Goal: Information Seeking & Learning: Learn about a topic

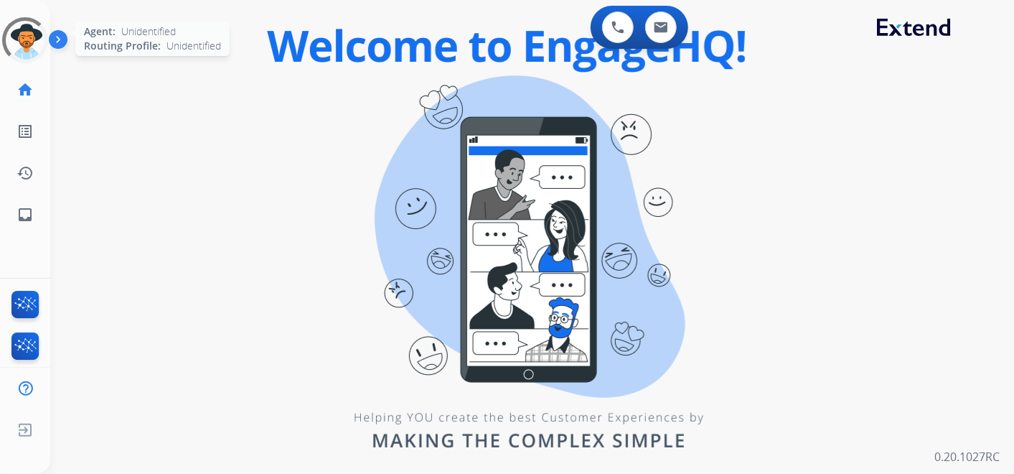
click at [31, 47] on div at bounding box center [25, 40] width 63 height 63
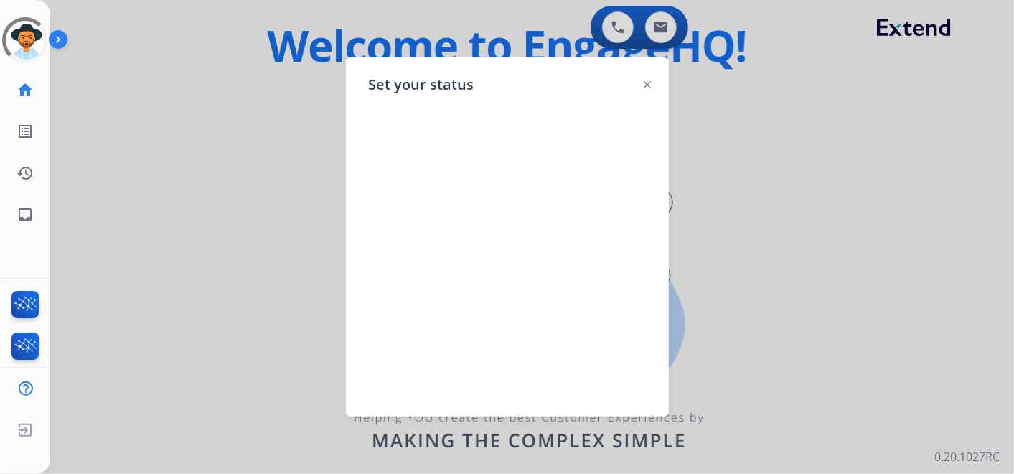
click at [256, 21] on div at bounding box center [507, 237] width 1014 height 474
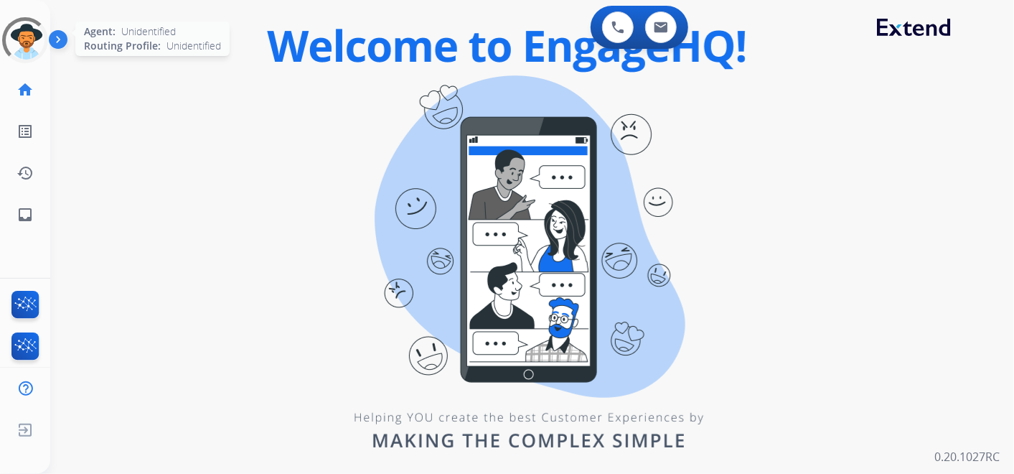
click at [19, 25] on div at bounding box center [25, 40] width 49 height 49
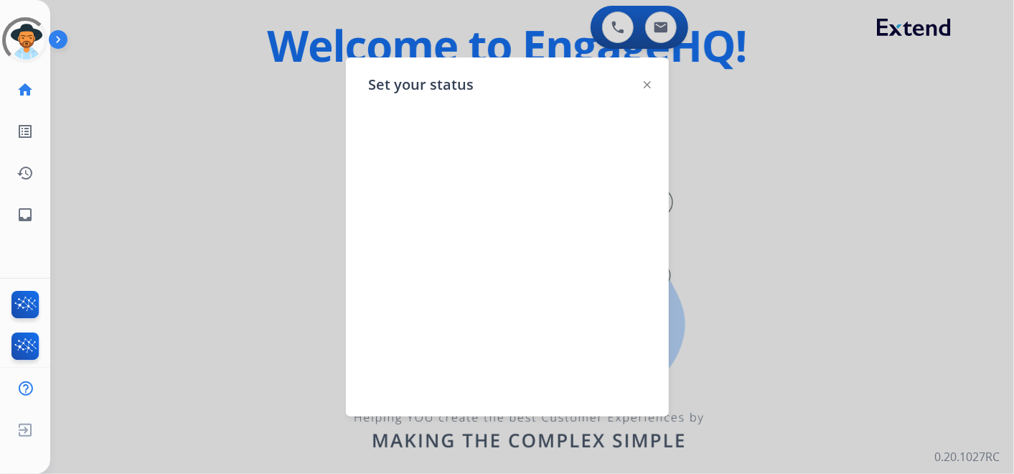
click at [192, 70] on div at bounding box center [507, 237] width 1014 height 474
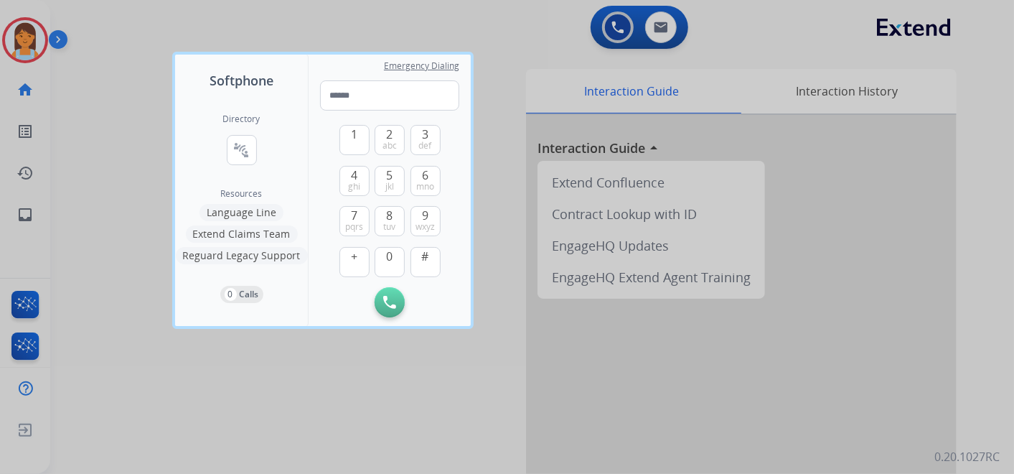
click at [92, 76] on div at bounding box center [507, 237] width 1014 height 474
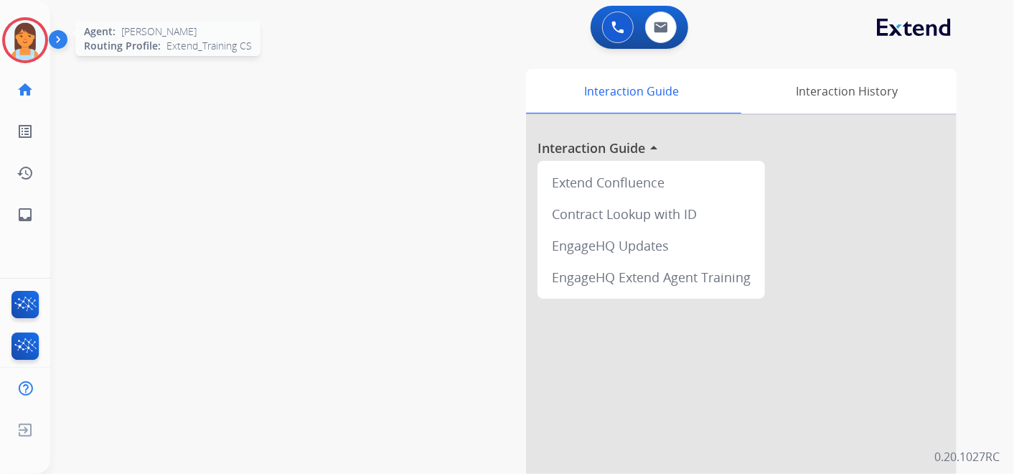
click at [32, 31] on img at bounding box center [25, 40] width 40 height 40
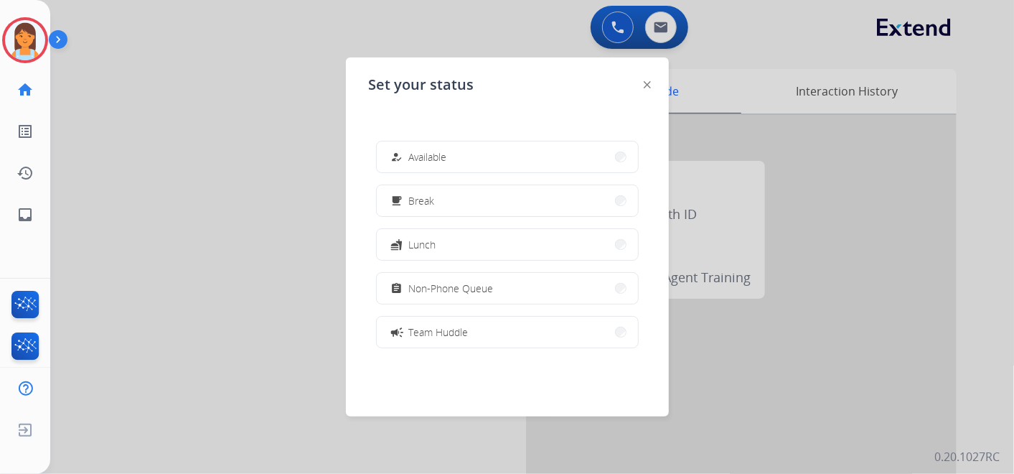
scroll to position [226, 0]
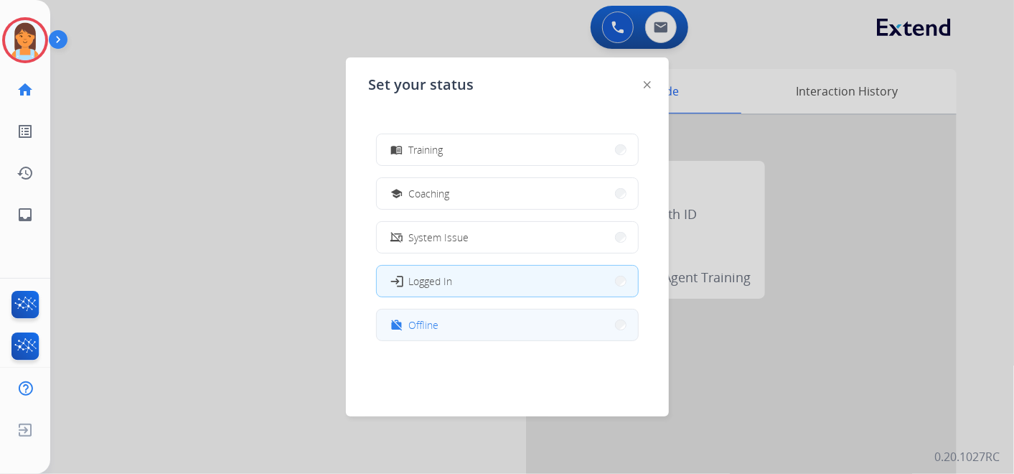
click at [443, 324] on button "work_off Offline" at bounding box center [507, 324] width 261 height 31
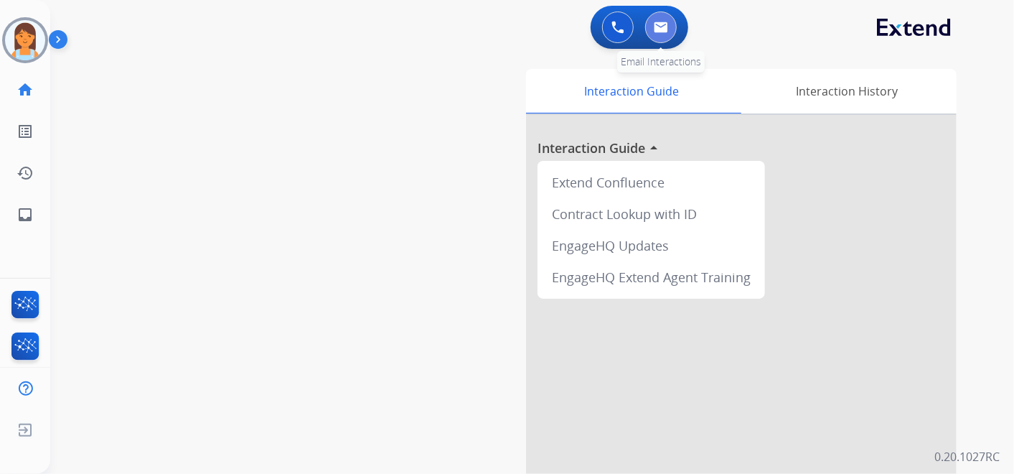
click at [659, 18] on button at bounding box center [661, 27] width 32 height 32
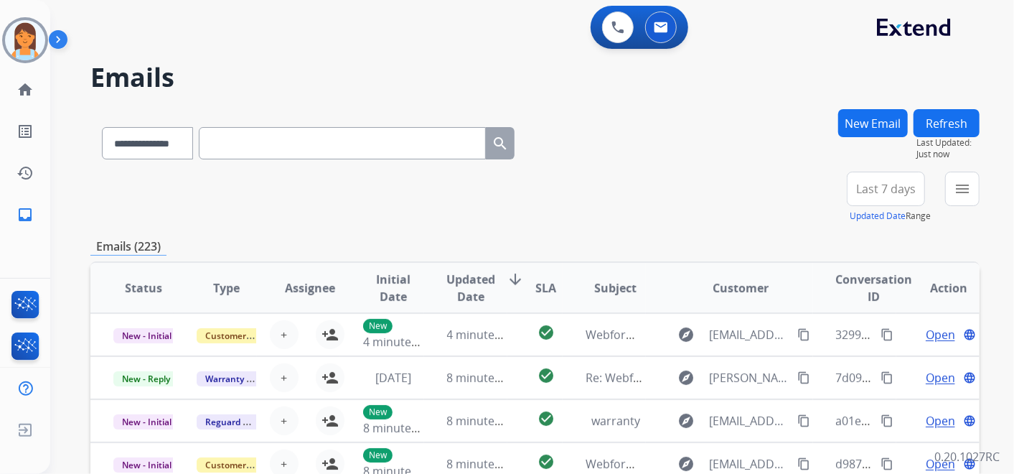
click at [261, 143] on input "text" at bounding box center [342, 143] width 287 height 32
click at [168, 148] on select "**********" at bounding box center [147, 143] width 90 height 32
select select "**********"
click at [102, 127] on select "**********" at bounding box center [147, 143] width 90 height 32
click at [252, 158] on input "text" at bounding box center [342, 143] width 287 height 32
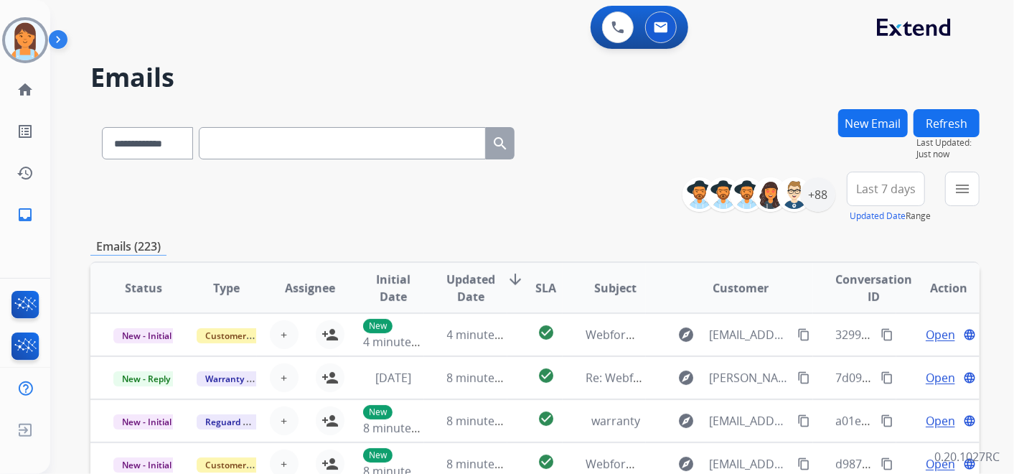
paste input "**********"
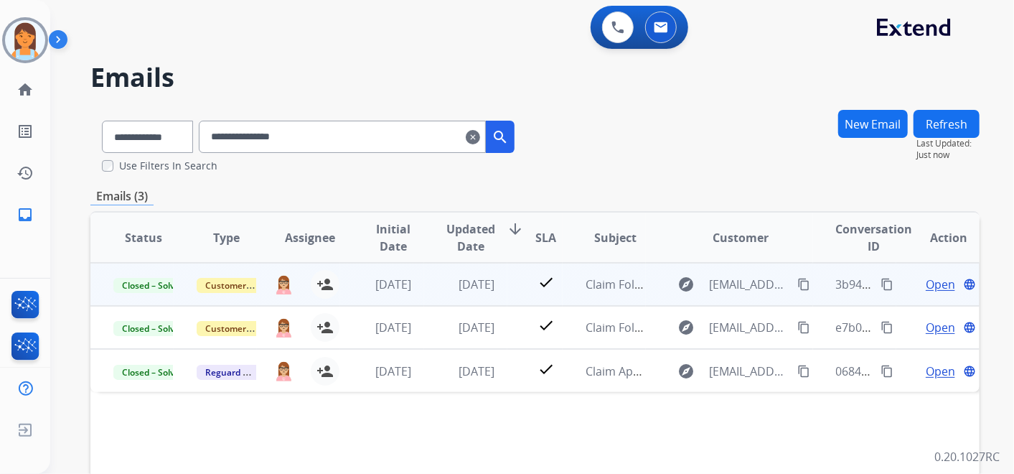
click at [936, 283] on span "Open" at bounding box center [940, 284] width 29 height 17
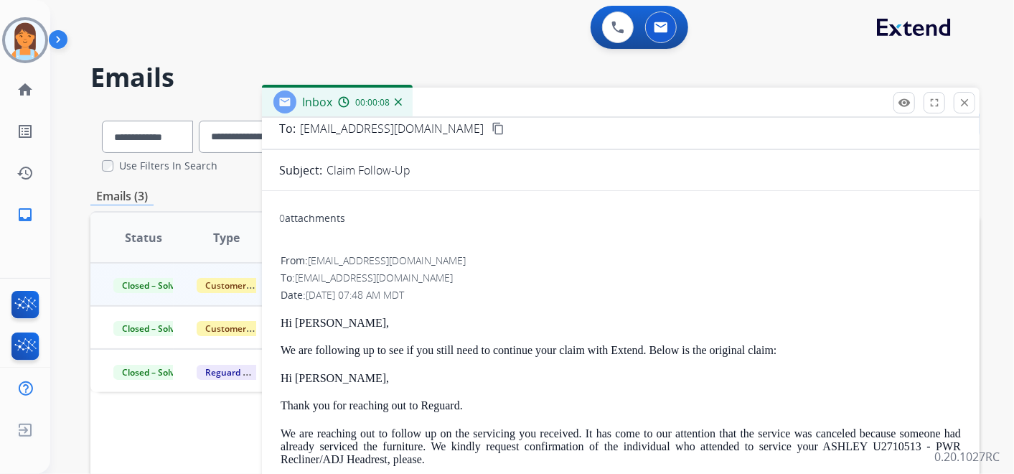
scroll to position [82, 0]
click at [964, 103] on mat-icon "close" at bounding box center [964, 102] width 13 height 13
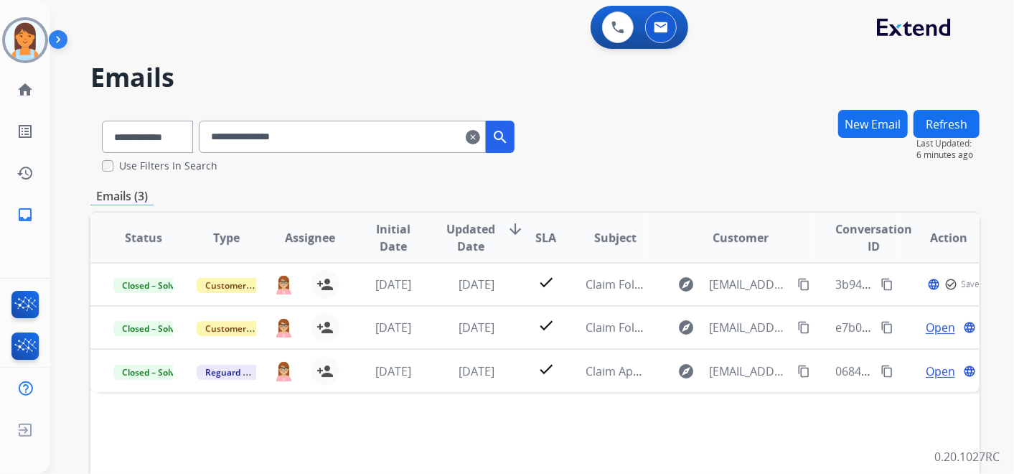
drag, startPoint x: 408, startPoint y: 147, endPoint x: 214, endPoint y: 149, distance: 194.5
click at [214, 149] on div "**********" at bounding box center [308, 134] width 436 height 50
paste input "*******"
type input "**********"
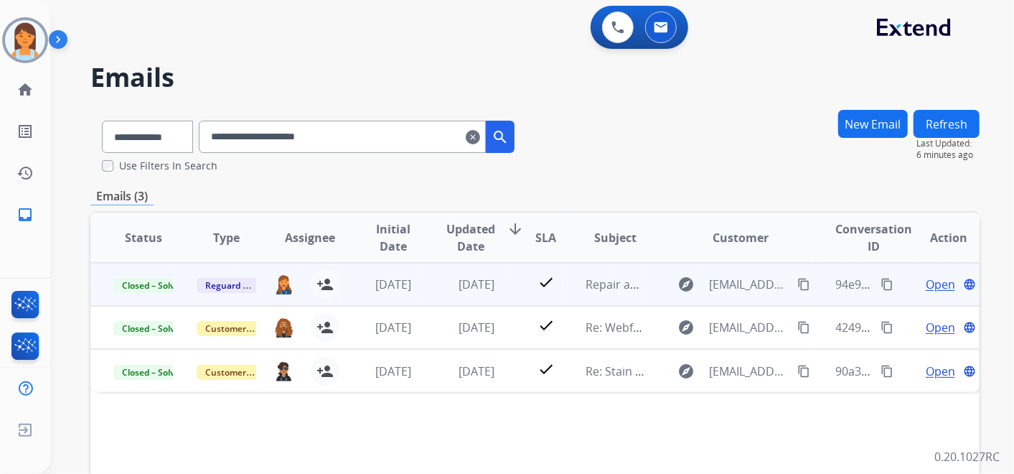
click at [937, 279] on span "Open" at bounding box center [940, 284] width 29 height 17
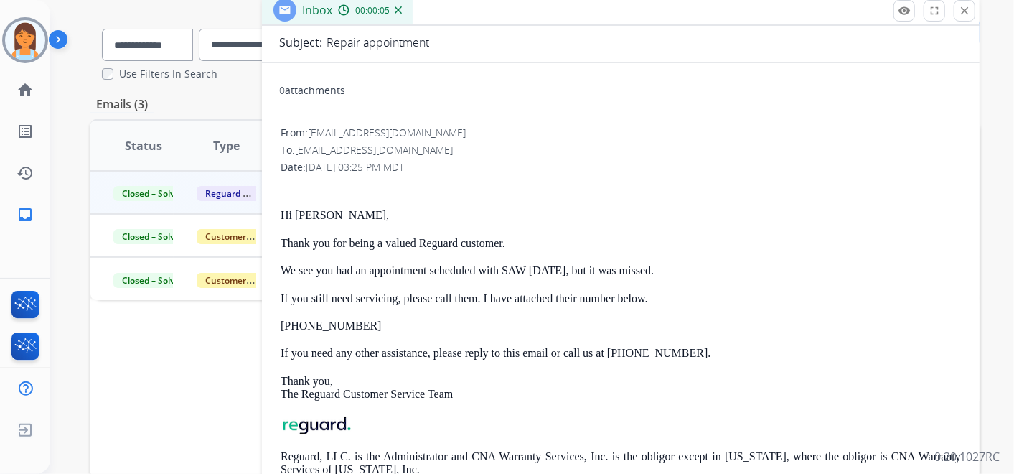
scroll to position [92, 0]
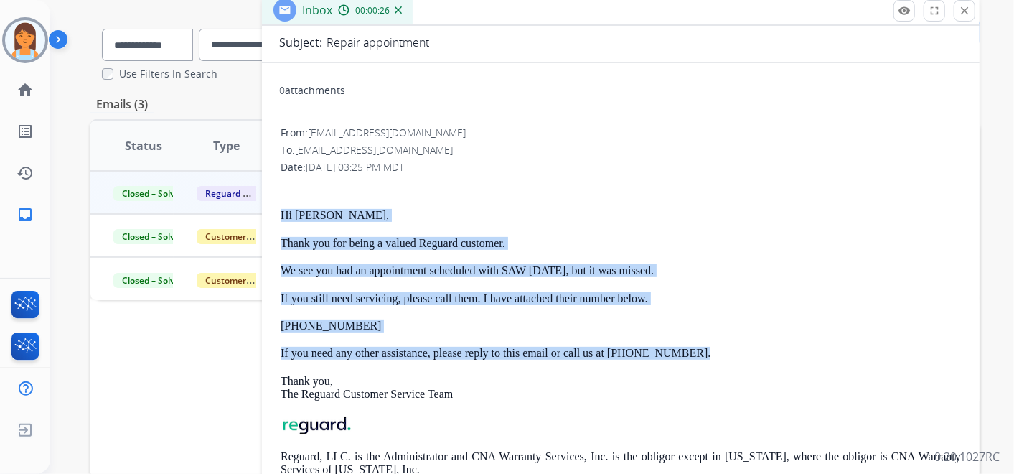
drag, startPoint x: 689, startPoint y: 346, endPoint x: 281, endPoint y: 216, distance: 428.6
click at [281, 216] on div "Hi [PERSON_NAME], Thank you for being a valued Reguard customer. We see you had…" at bounding box center [621, 340] width 680 height 317
copy div "Hi [PERSON_NAME], Thank you for being a valued Reguard customer. We see you had…"
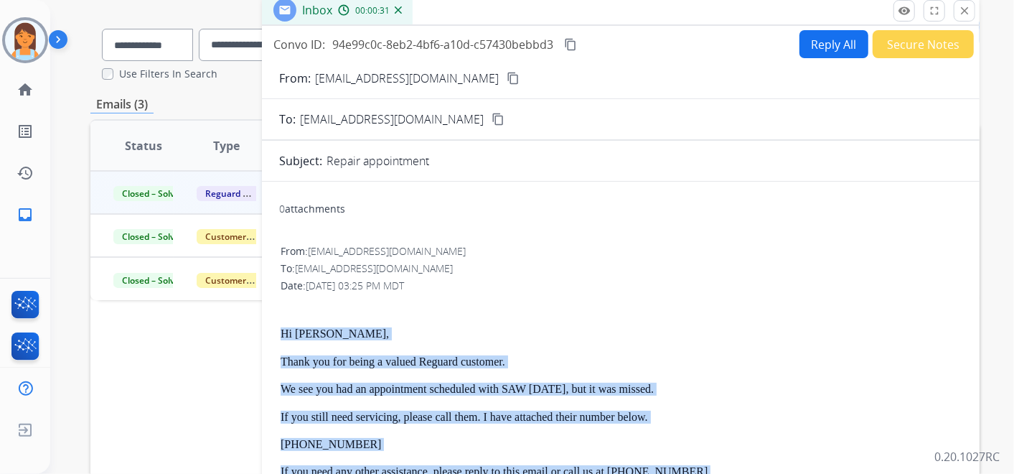
click at [845, 39] on button "Reply All" at bounding box center [834, 44] width 69 height 28
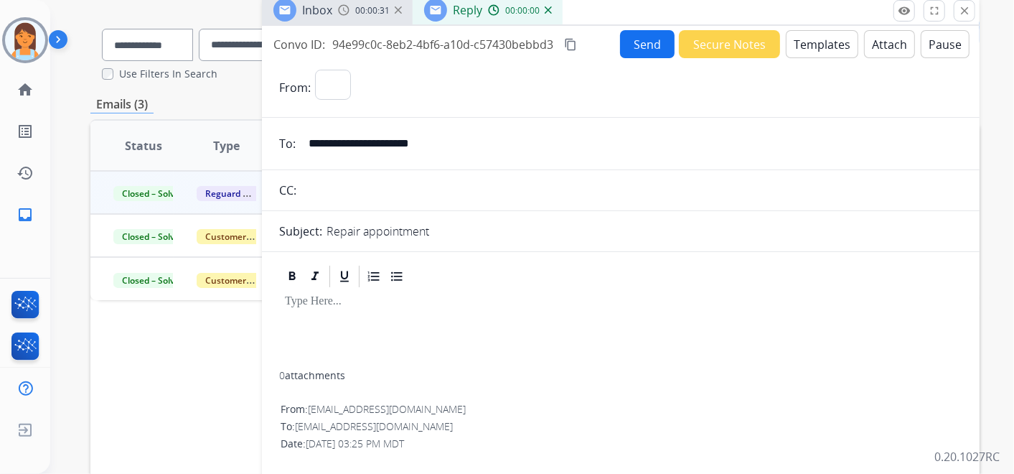
select select "**********"
click at [813, 49] on button "Templates" at bounding box center [822, 44] width 72 height 28
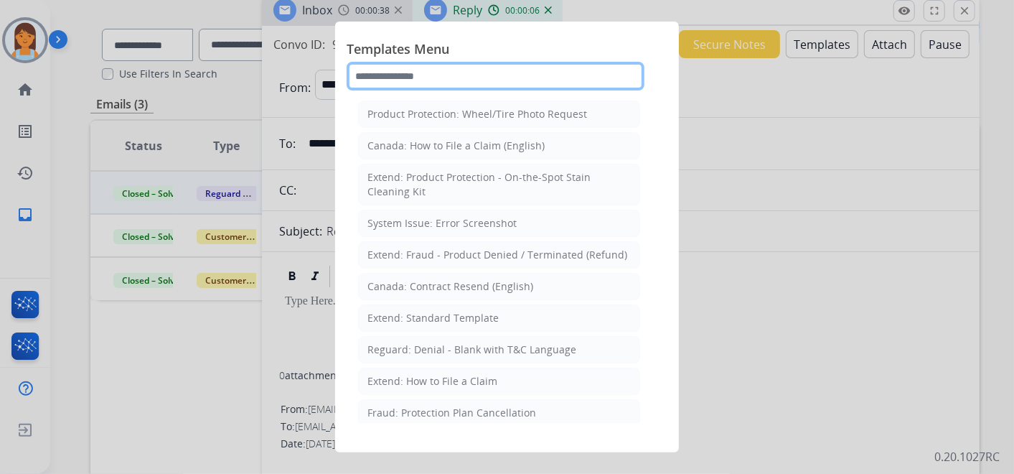
click at [482, 69] on input "text" at bounding box center [496, 76] width 298 height 29
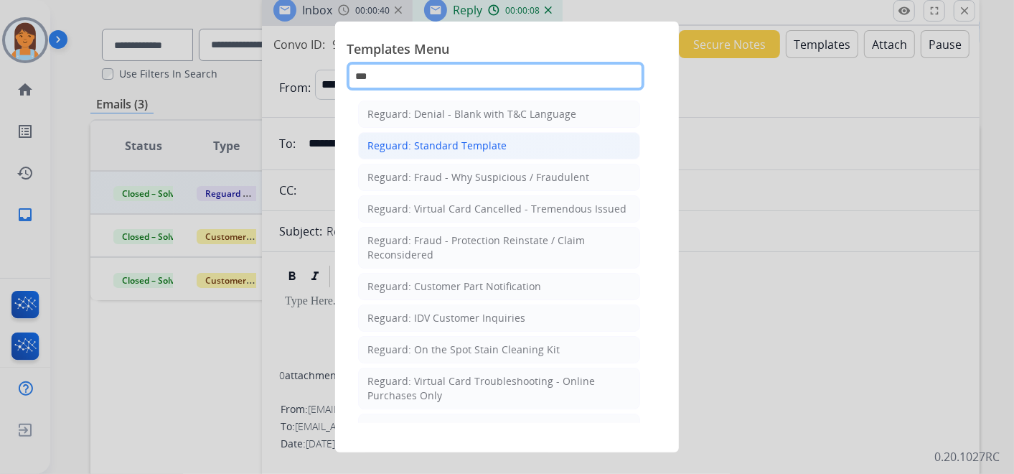
type input "***"
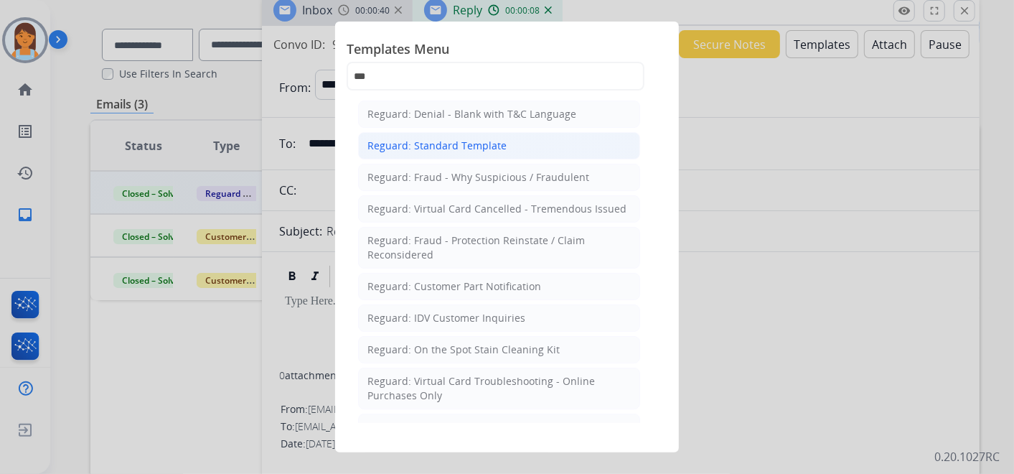
click at [485, 139] on div "Reguard: Standard Template" at bounding box center [437, 146] width 139 height 14
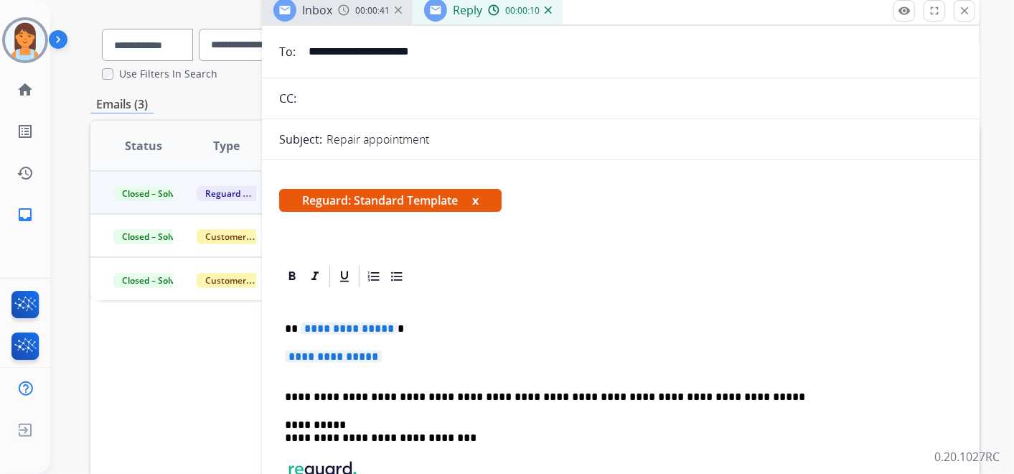
scroll to position [92, 0]
drag, startPoint x: 285, startPoint y: 325, endPoint x: 394, endPoint y: 354, distance: 112.8
click at [394, 354] on div "**********" at bounding box center [620, 446] width 683 height 314
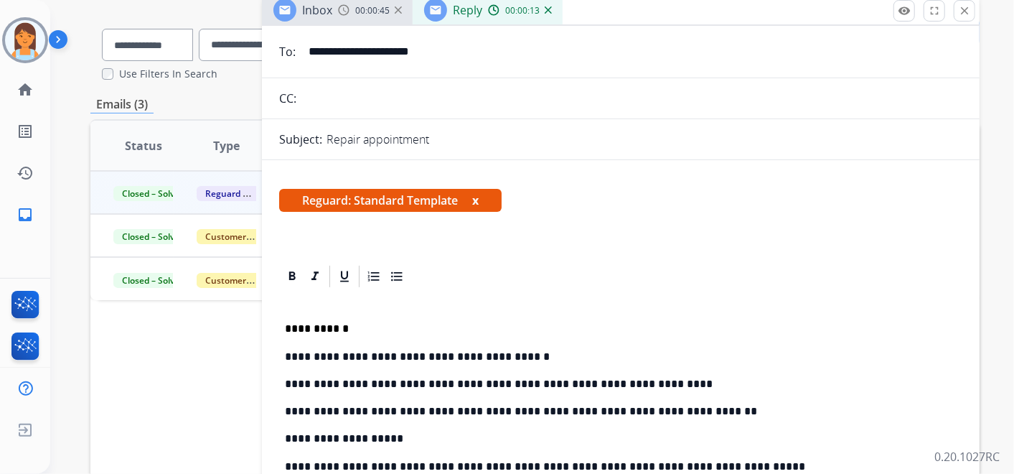
scroll to position [238, 0]
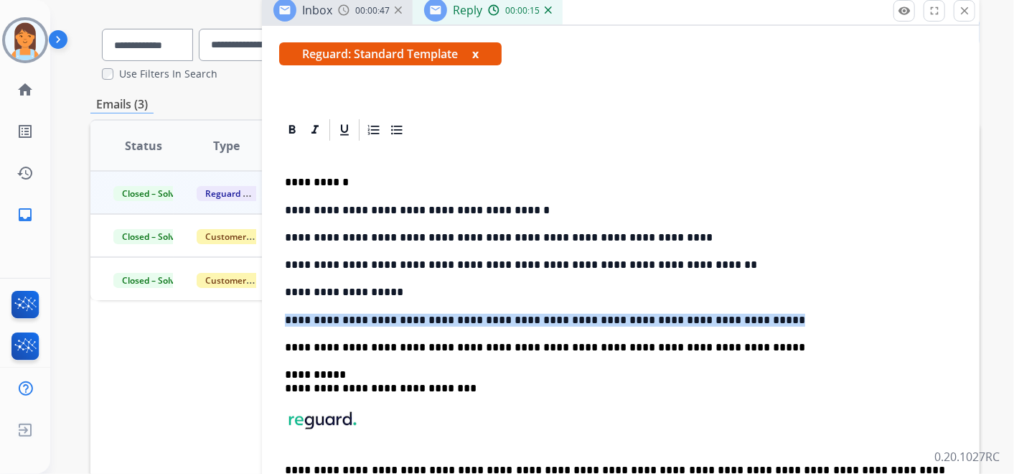
drag, startPoint x: 695, startPoint y: 312, endPoint x: 281, endPoint y: 314, distance: 413.5
click at [281, 314] on div "**********" at bounding box center [620, 348] width 683 height 411
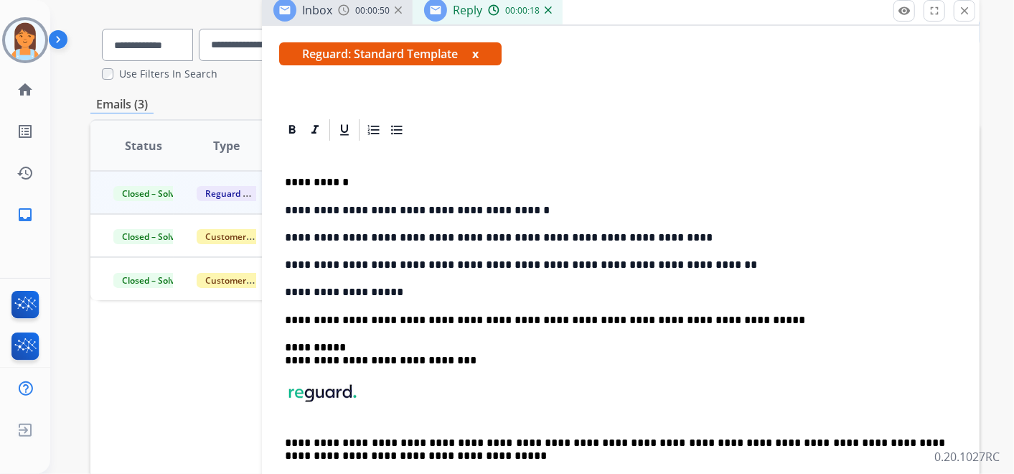
scroll to position [0, 0]
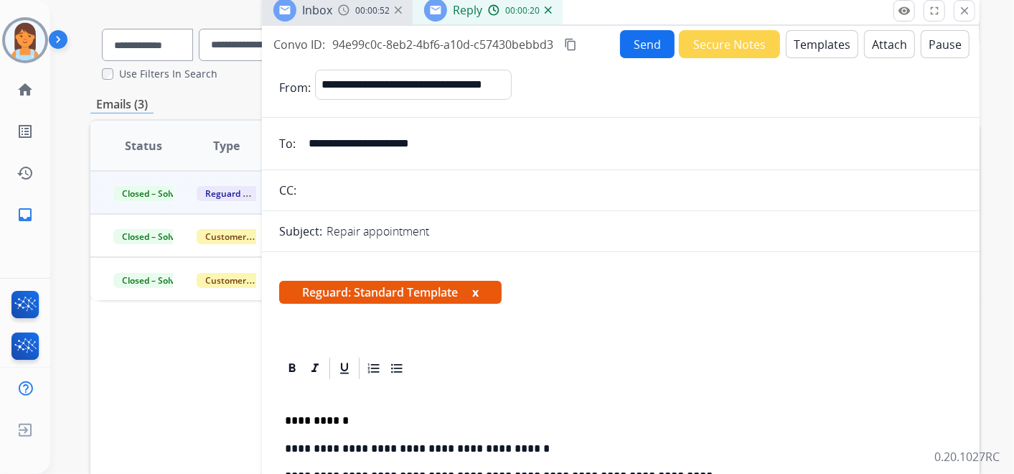
click at [644, 48] on button "Send" at bounding box center [647, 44] width 55 height 28
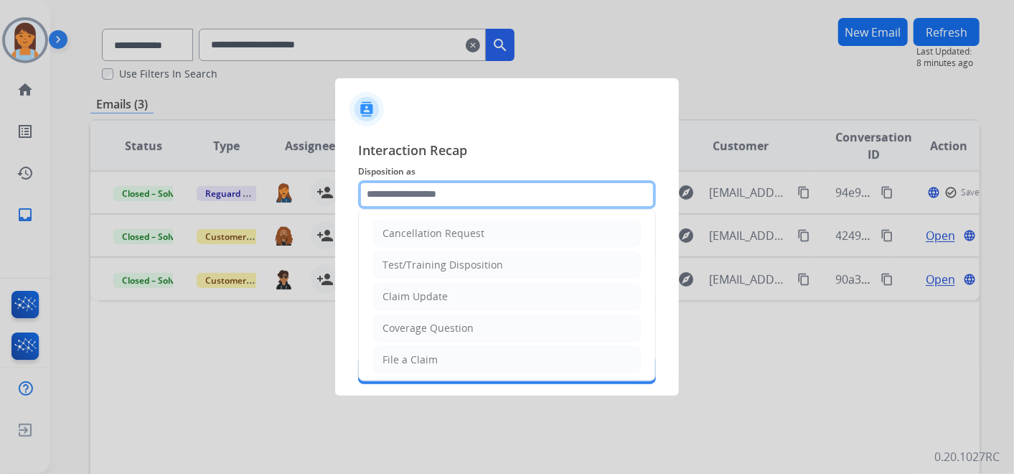
click at [444, 194] on input "text" at bounding box center [507, 194] width 298 height 29
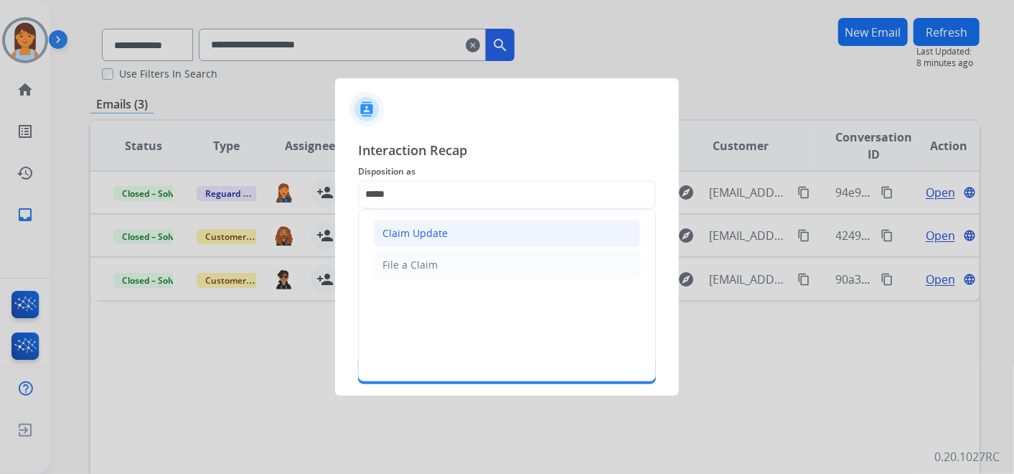
click at [450, 225] on li "Claim Update" at bounding box center [507, 233] width 268 height 27
type input "**********"
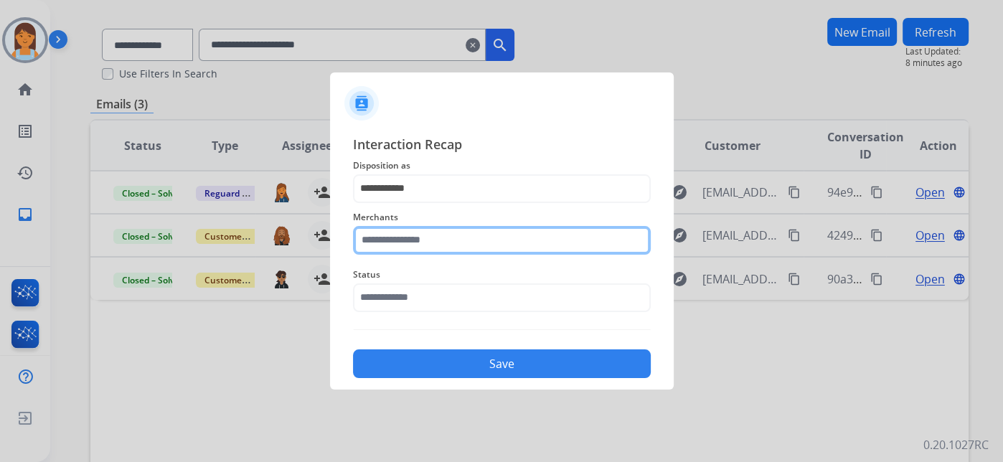
click at [440, 238] on input "text" at bounding box center [502, 240] width 298 height 29
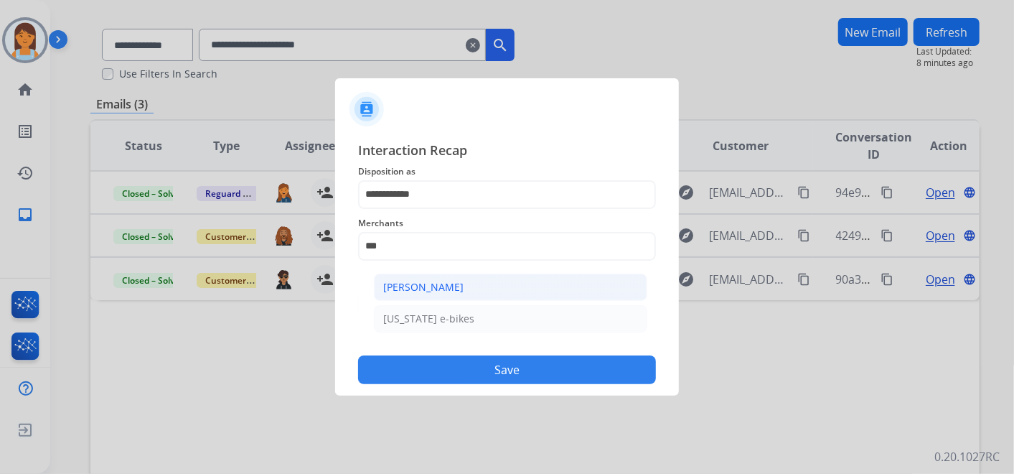
click at [450, 280] on div "[PERSON_NAME]" at bounding box center [423, 287] width 80 height 14
type input "**********"
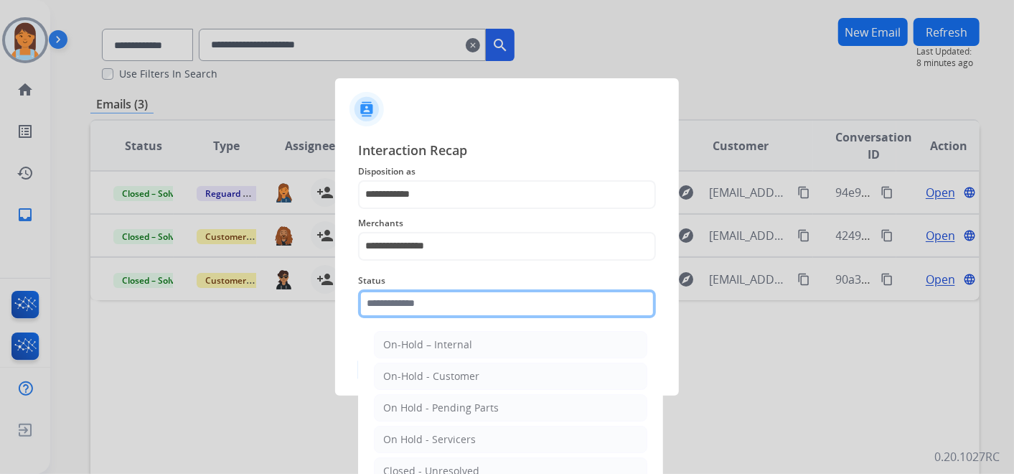
click at [424, 301] on input "text" at bounding box center [507, 303] width 298 height 29
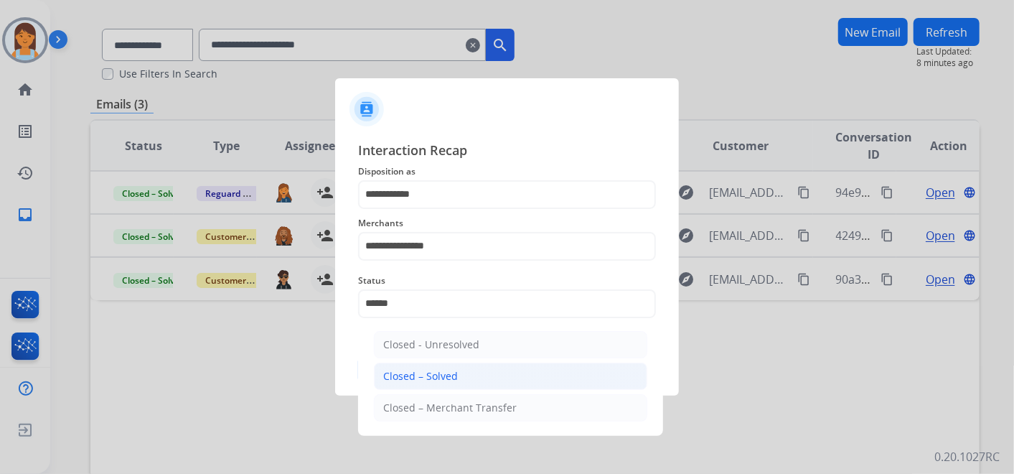
click at [427, 371] on div "Closed – Solved" at bounding box center [420, 376] width 75 height 14
type input "**********"
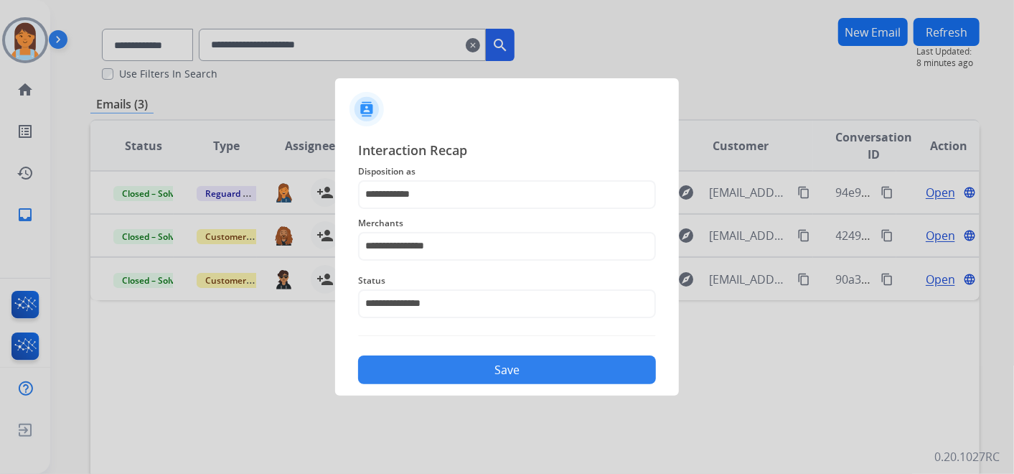
click at [441, 368] on button "Save" at bounding box center [507, 369] width 298 height 29
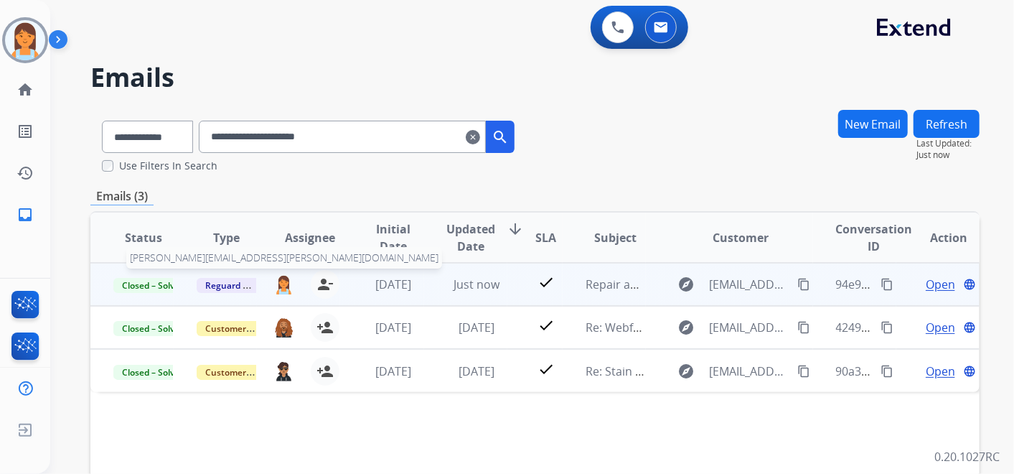
click at [282, 294] on button "[PERSON_NAME][EMAIL_ADDRESS][PERSON_NAME][DOMAIN_NAME]" at bounding box center [283, 284] width 19 height 29
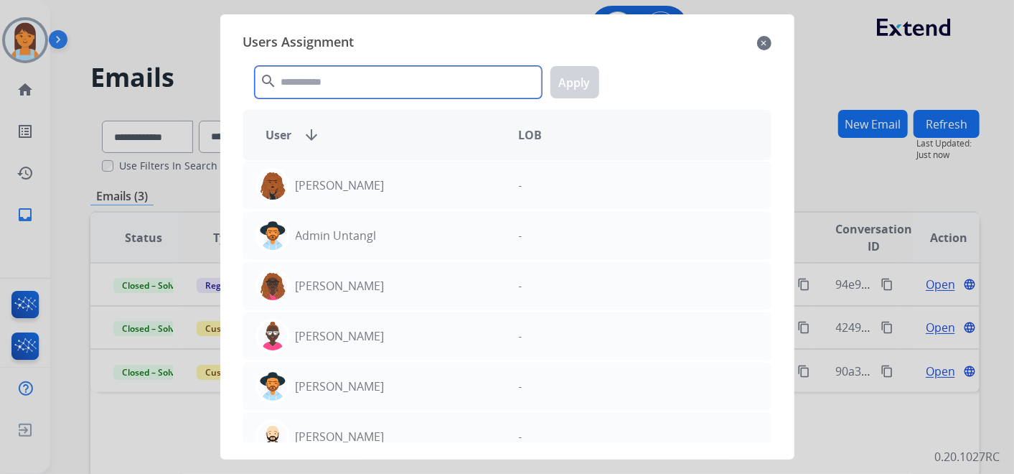
click at [418, 94] on input "text" at bounding box center [398, 82] width 287 height 32
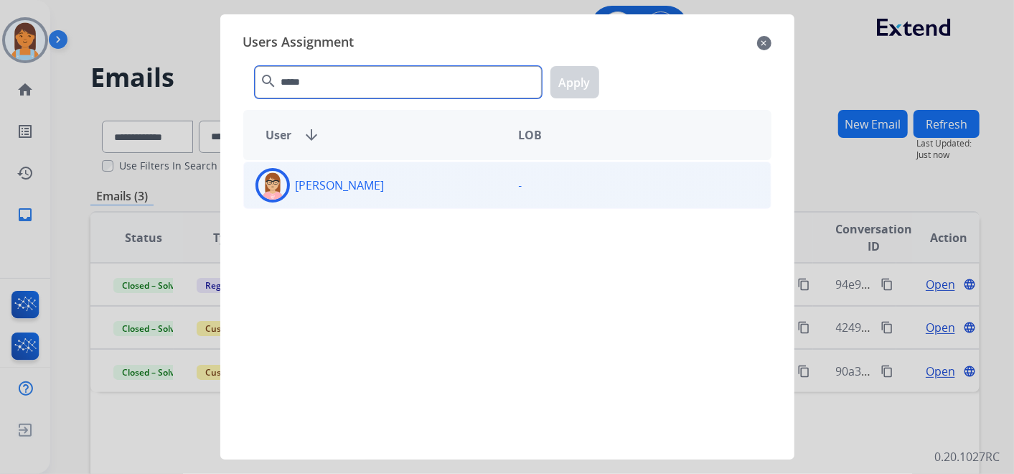
type input "*****"
click at [419, 182] on div "[PERSON_NAME]" at bounding box center [375, 185] width 263 height 34
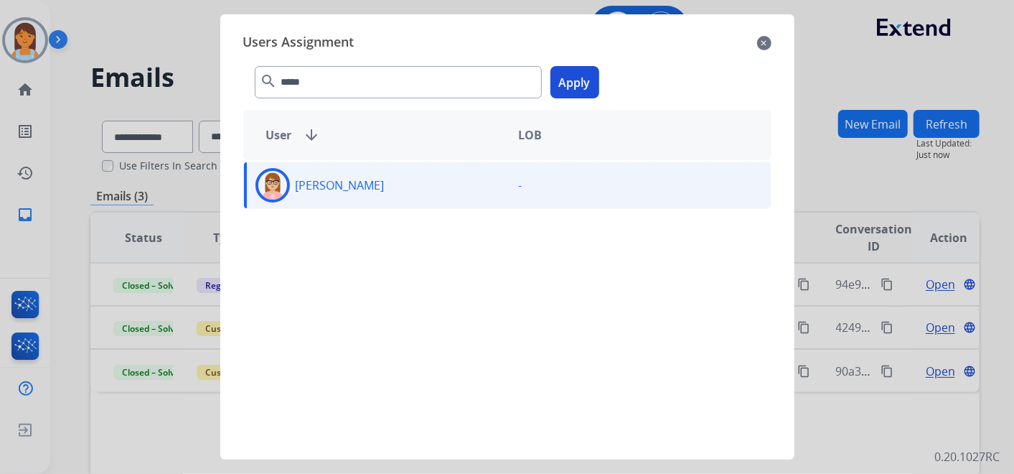
click at [581, 97] on button "Apply" at bounding box center [575, 82] width 49 height 32
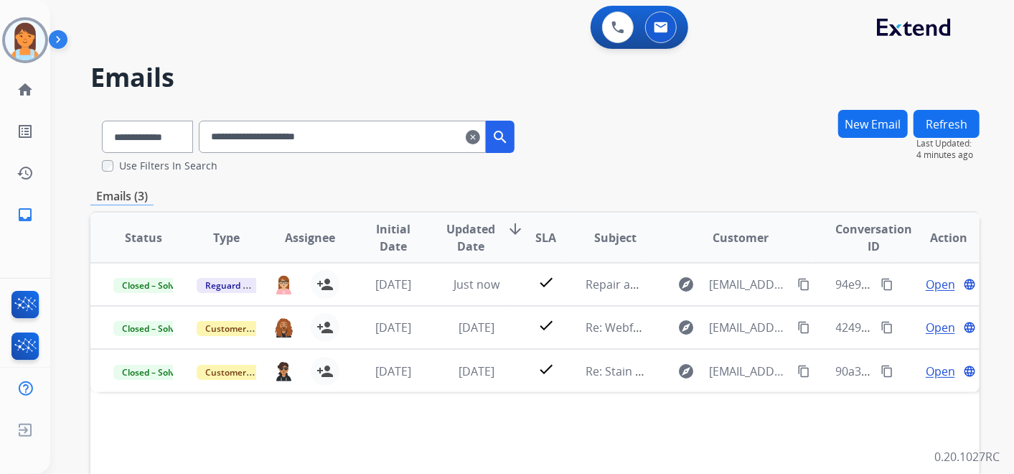
drag, startPoint x: 373, startPoint y: 147, endPoint x: 221, endPoint y: 130, distance: 152.4
click at [221, 130] on input "**********" at bounding box center [342, 137] width 287 height 32
paste input "text"
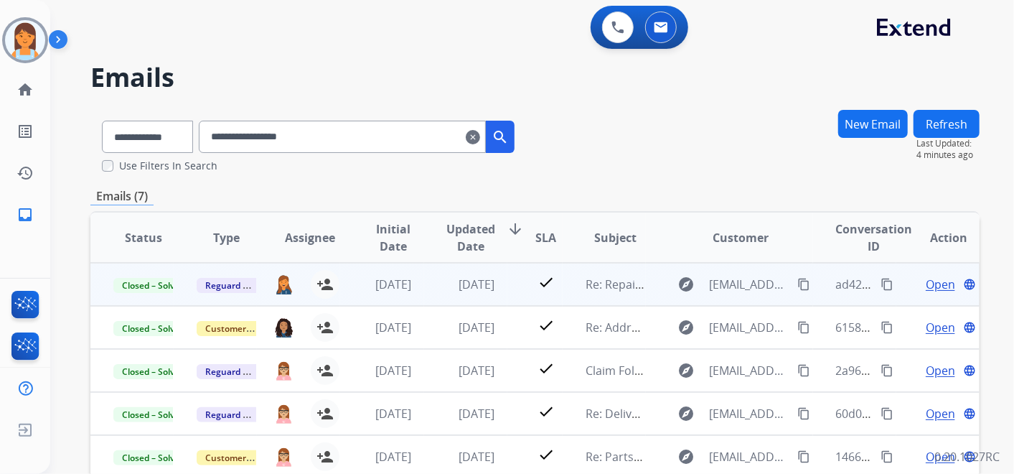
click at [930, 284] on span "Open" at bounding box center [940, 284] width 29 height 17
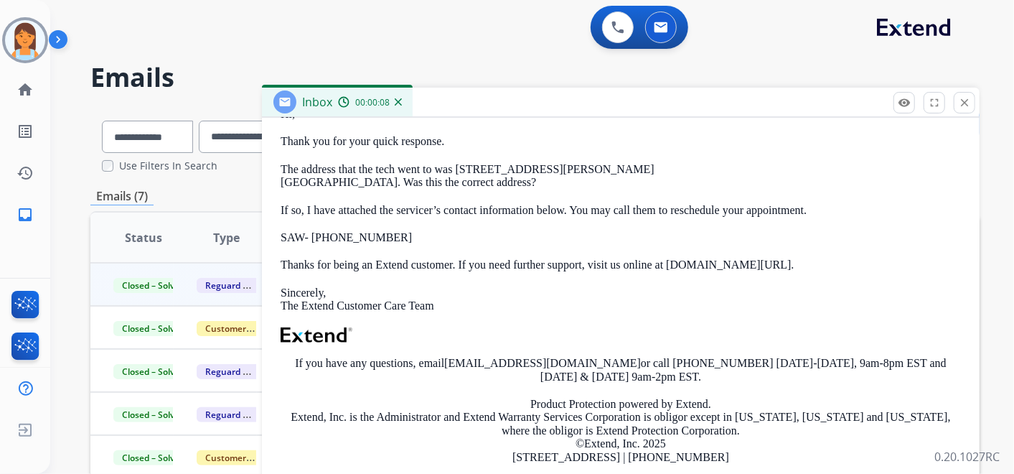
scroll to position [289, 0]
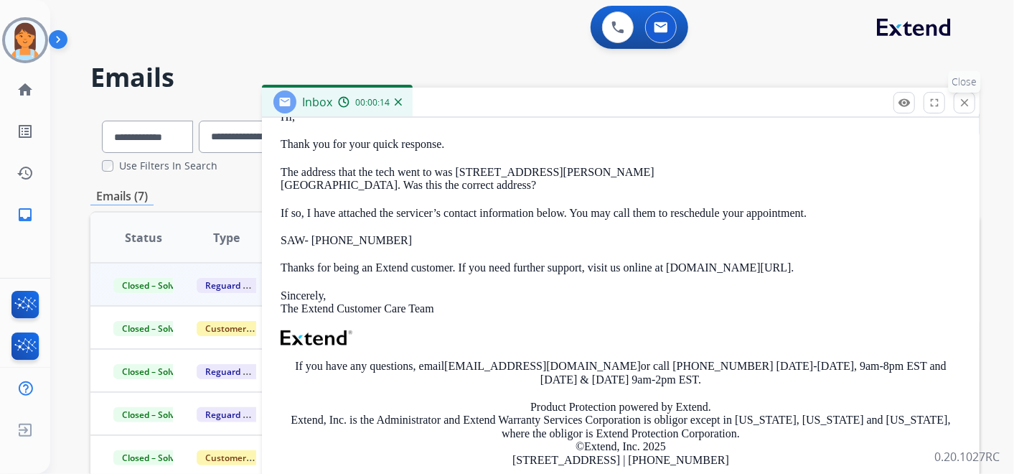
click at [968, 108] on mat-icon "close" at bounding box center [964, 102] width 13 height 13
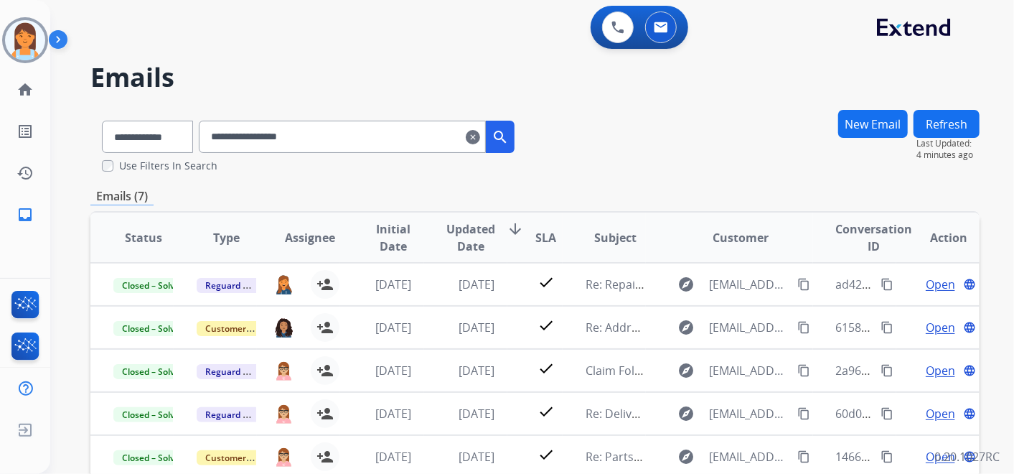
drag, startPoint x: 366, startPoint y: 134, endPoint x: 55, endPoint y: 196, distance: 317.0
click at [55, 196] on div "**********" at bounding box center [515, 289] width 930 height 474
paste input "***"
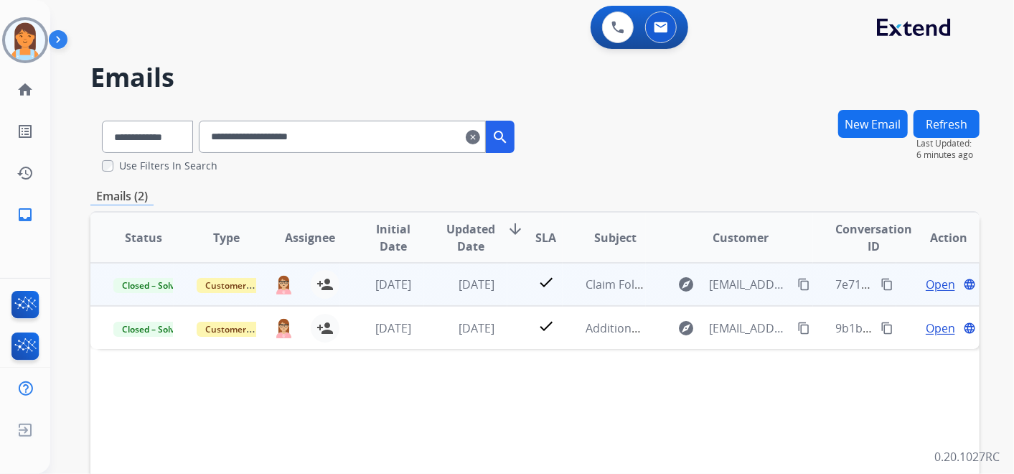
click at [928, 281] on span "Open" at bounding box center [940, 284] width 29 height 17
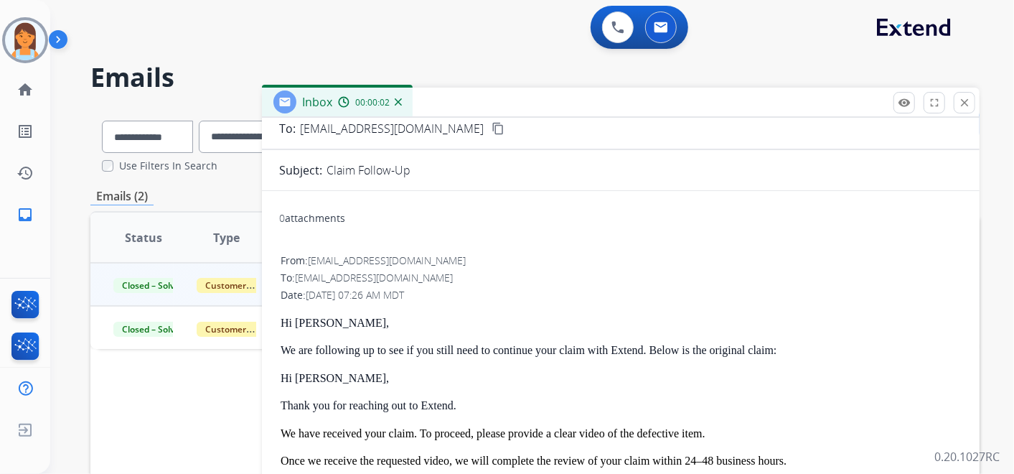
scroll to position [84, 0]
click at [960, 109] on button "close Close" at bounding box center [965, 103] width 22 height 22
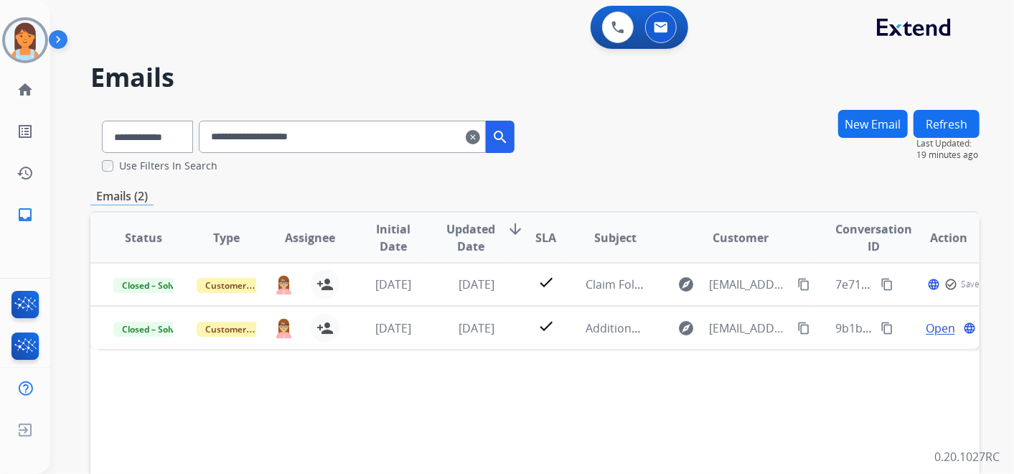
drag, startPoint x: 370, startPoint y: 135, endPoint x: 157, endPoint y: 139, distance: 212.5
click at [157, 139] on div "**********" at bounding box center [308, 134] width 436 height 50
paste input "***"
type input "**********"
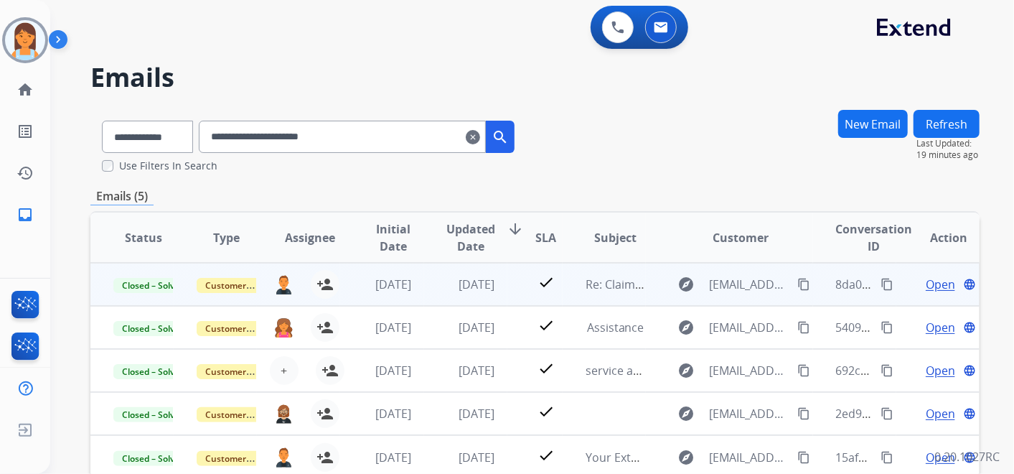
click at [897, 276] on td "Open language" at bounding box center [938, 284] width 83 height 43
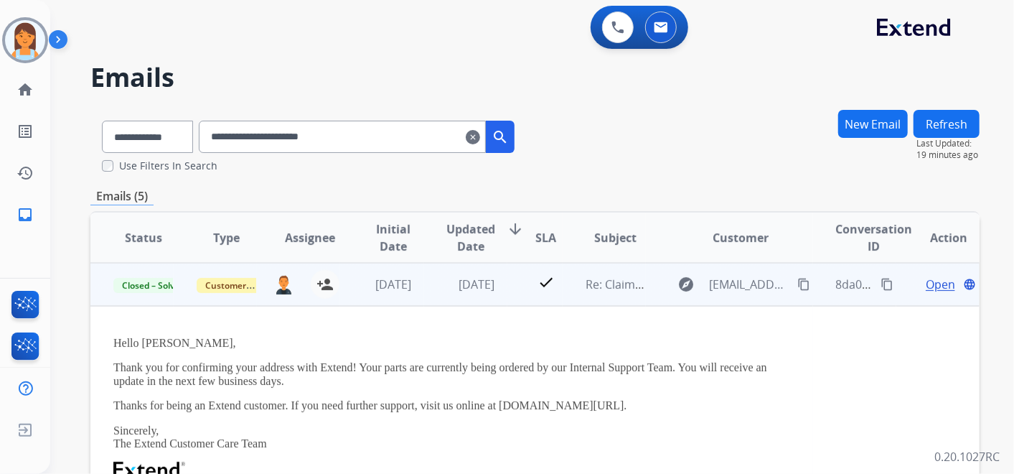
click at [899, 277] on td "Open language" at bounding box center [938, 284] width 83 height 43
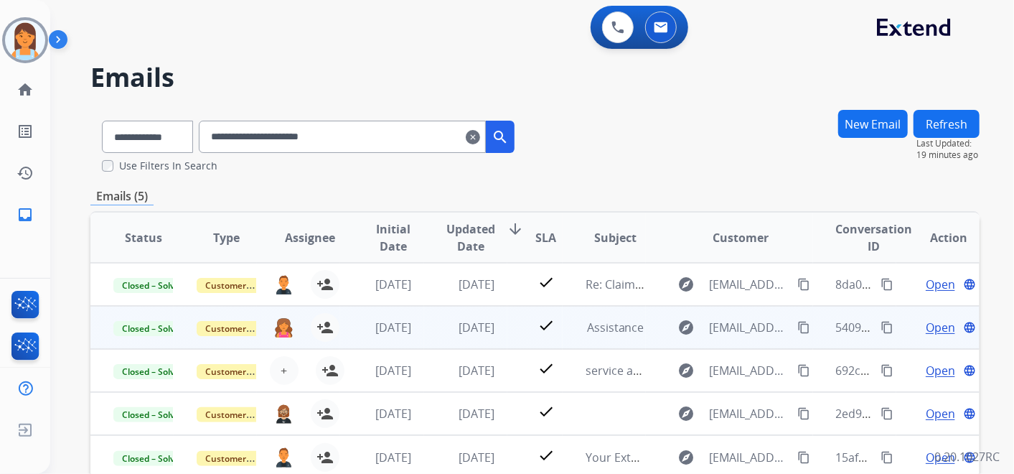
click at [884, 327] on button "content_copy" at bounding box center [887, 327] width 17 height 17
click at [912, 339] on td "Open language" at bounding box center [938, 327] width 83 height 43
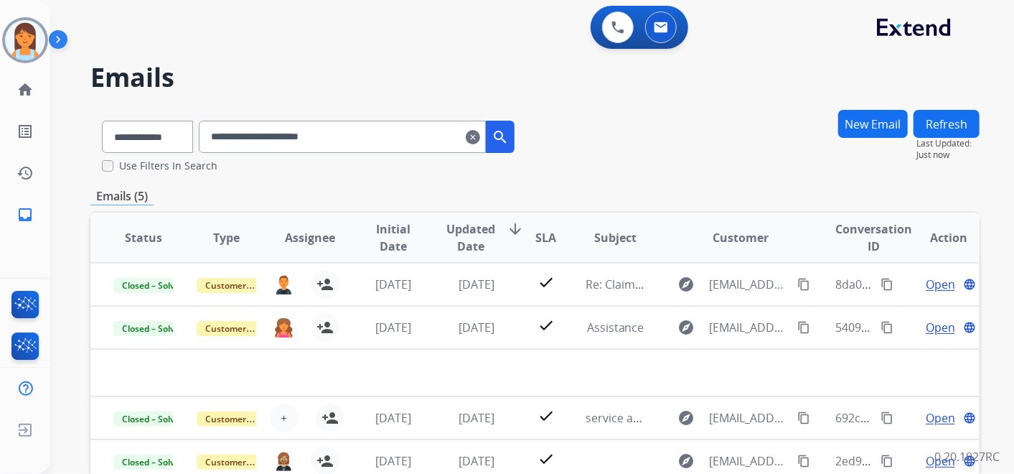
scroll to position [0, 0]
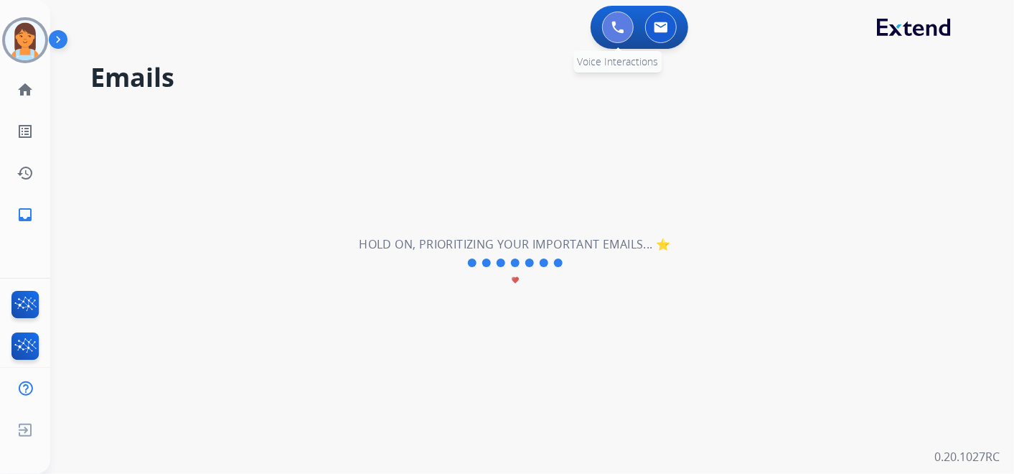
click at [618, 24] on img at bounding box center [618, 27] width 13 height 13
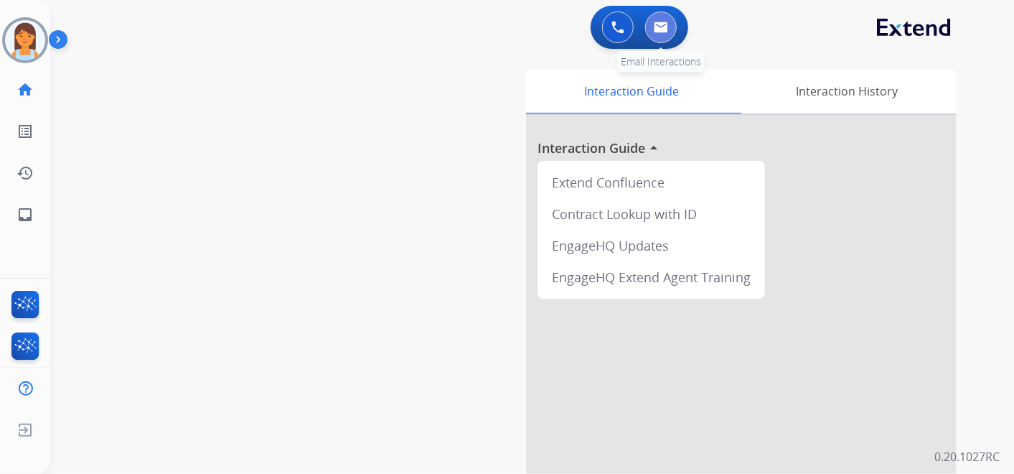
click at [650, 37] on button at bounding box center [661, 27] width 32 height 32
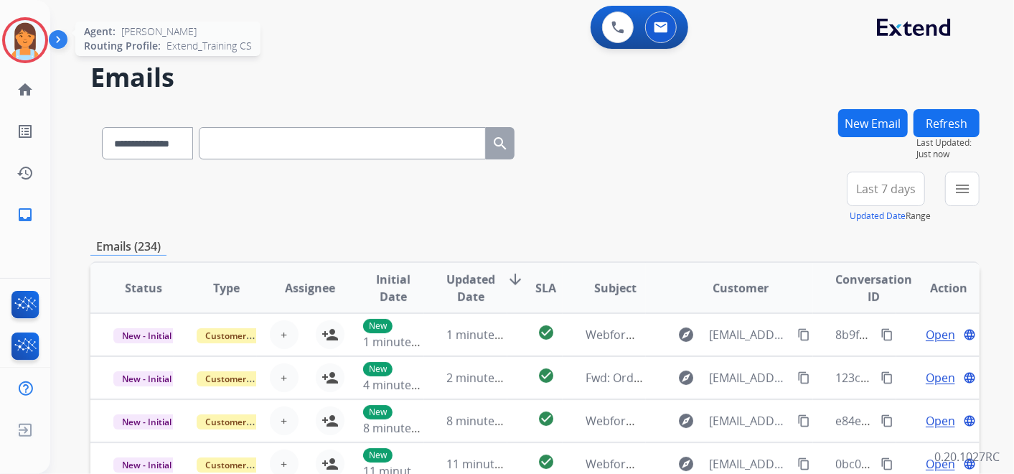
click at [24, 38] on img at bounding box center [25, 40] width 40 height 40
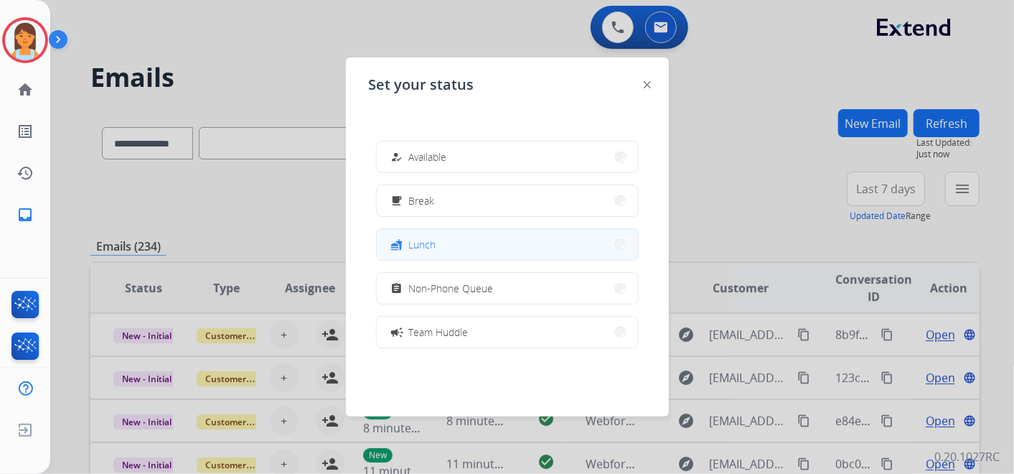
scroll to position [226, 0]
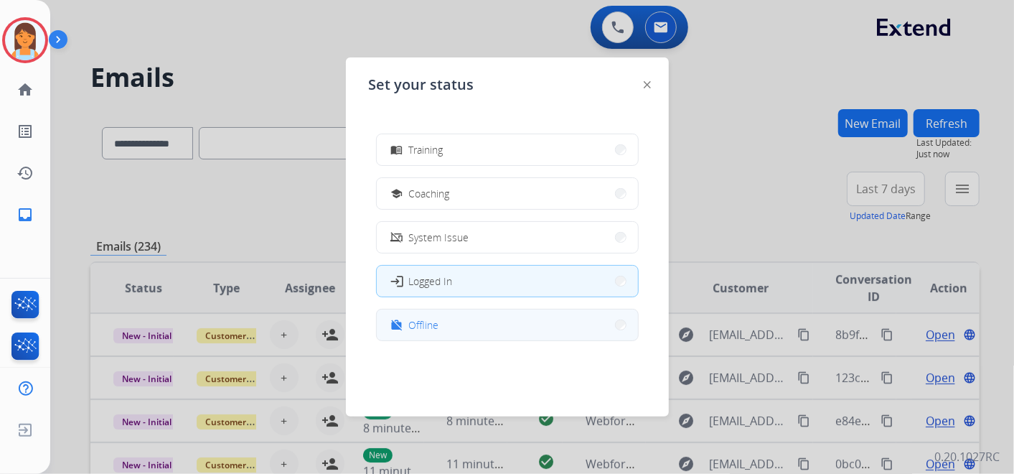
click at [492, 323] on button "work_off Offline" at bounding box center [507, 324] width 261 height 31
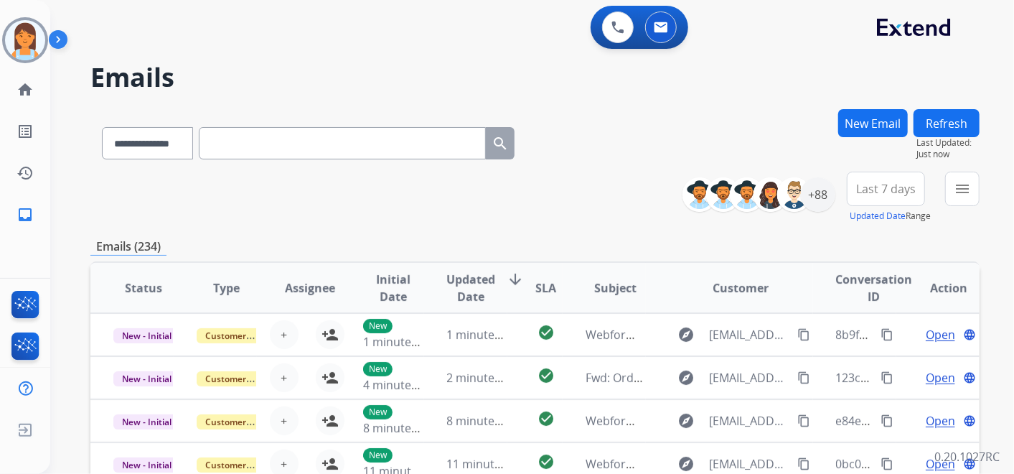
click at [878, 186] on span "Last 7 days" at bounding box center [886, 189] width 60 height 6
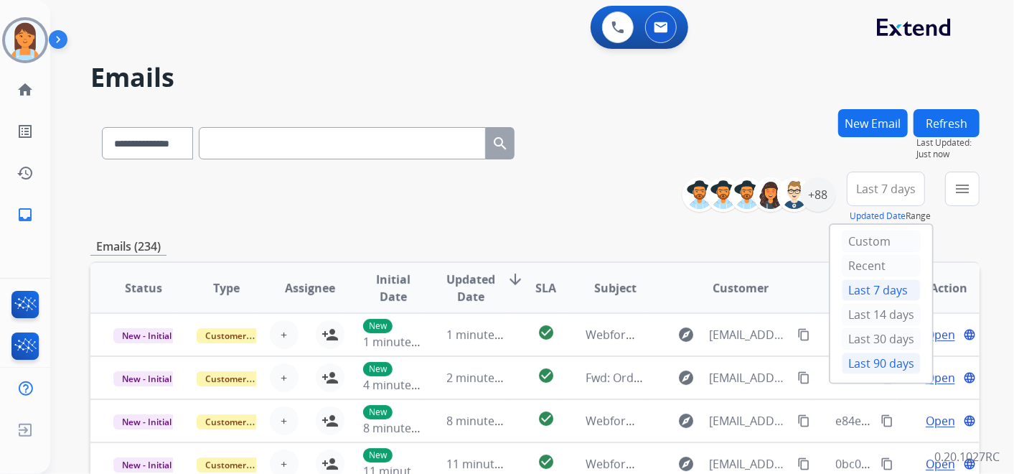
click at [878, 365] on div "Last 90 days" at bounding box center [881, 363] width 79 height 22
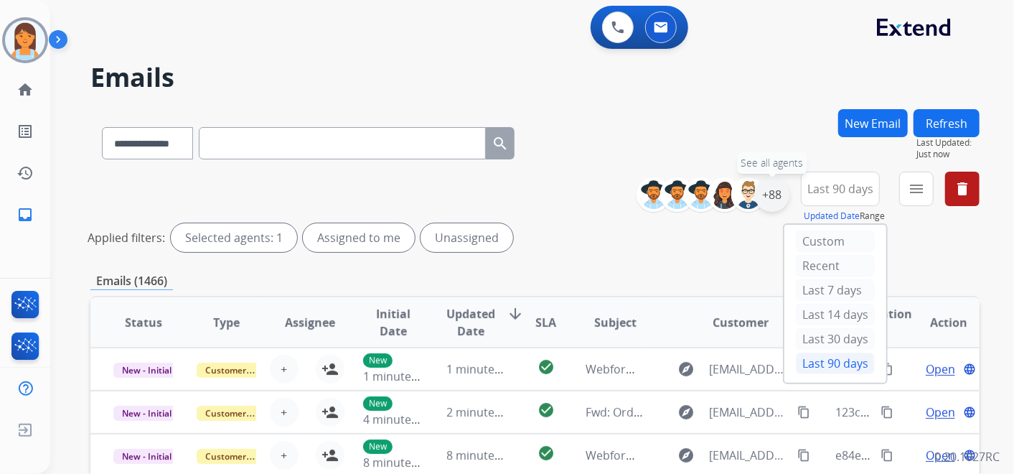
click at [780, 194] on div "+88" at bounding box center [772, 194] width 34 height 34
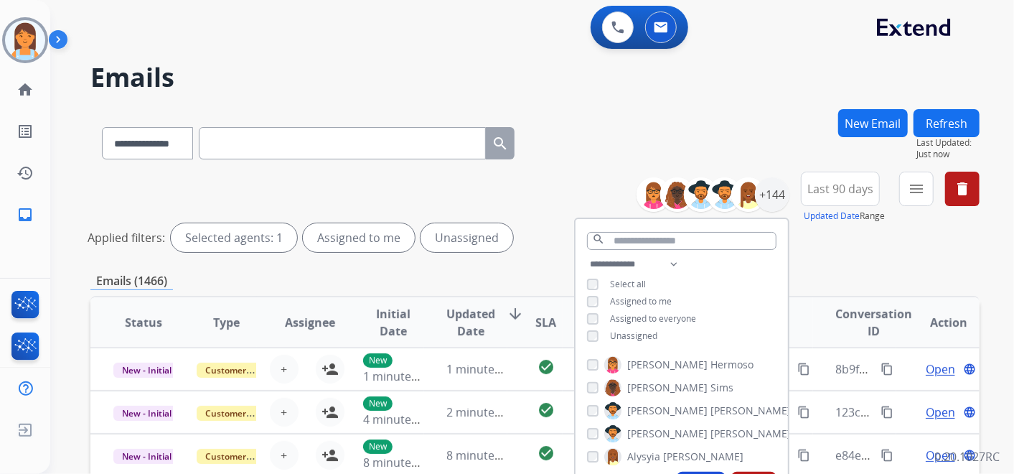
click at [631, 297] on span "Assigned to me" at bounding box center [641, 301] width 62 height 12
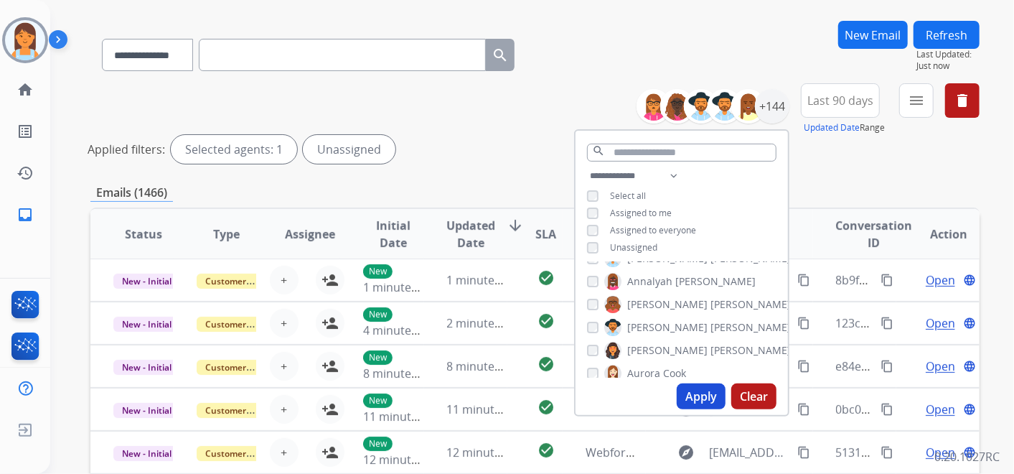
scroll to position [89, 0]
click at [696, 396] on button "Apply" at bounding box center [701, 396] width 49 height 26
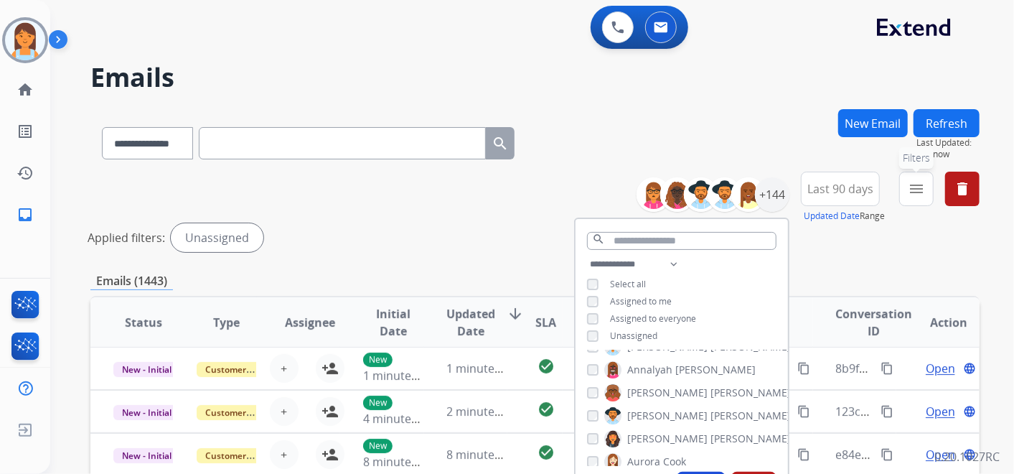
click at [914, 199] on button "menu Filters" at bounding box center [916, 189] width 34 height 34
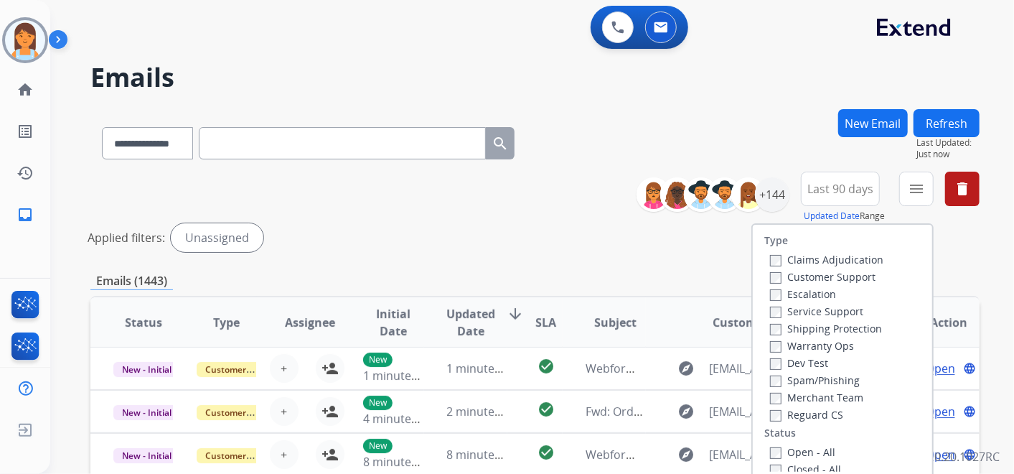
click at [845, 277] on label "Customer Support" at bounding box center [823, 277] width 106 height 14
click at [847, 328] on label "Shipping Protection" at bounding box center [826, 329] width 112 height 14
click at [822, 415] on label "Reguard CS" at bounding box center [806, 415] width 73 height 14
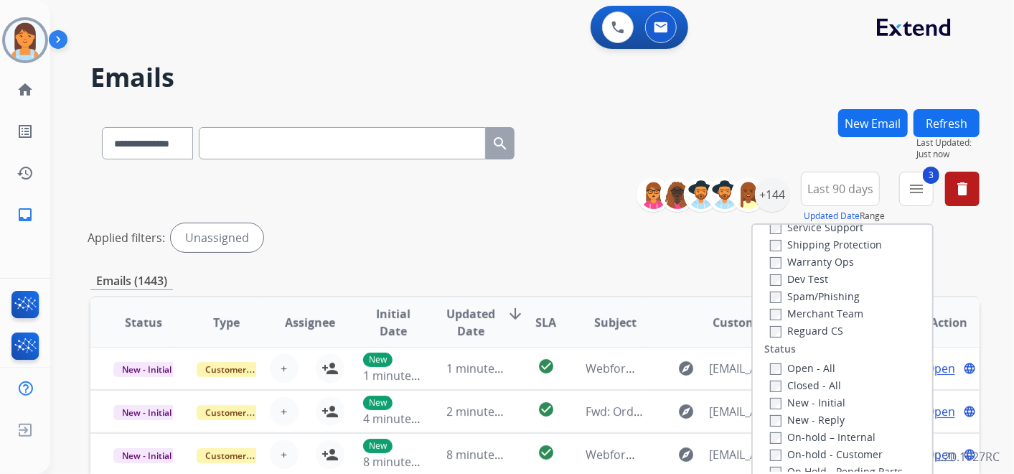
click at [808, 368] on label "Open - All" at bounding box center [802, 368] width 65 height 14
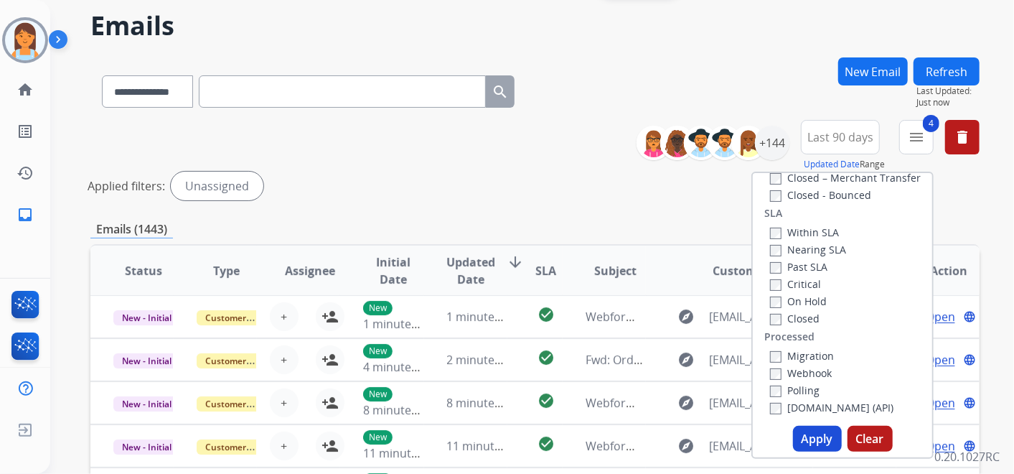
scroll to position [52, 0]
click at [818, 431] on button "Apply" at bounding box center [817, 438] width 49 height 26
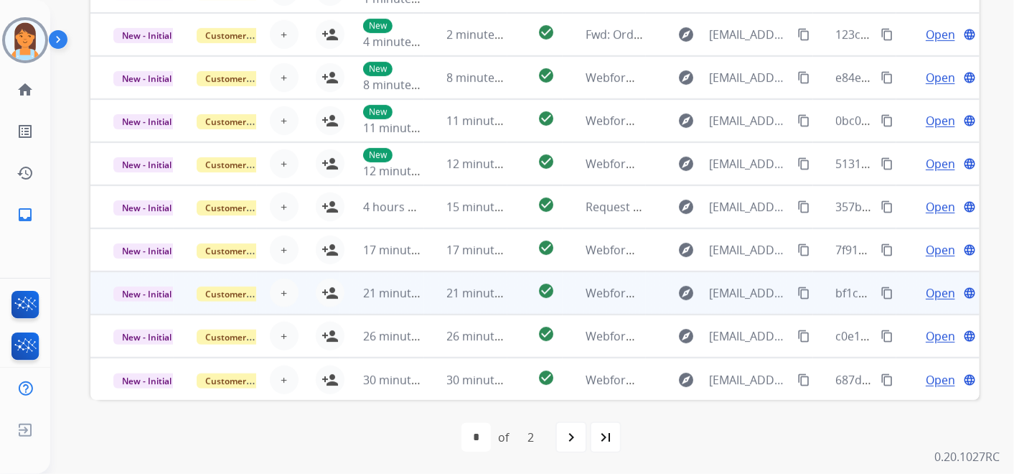
scroll to position [446, 0]
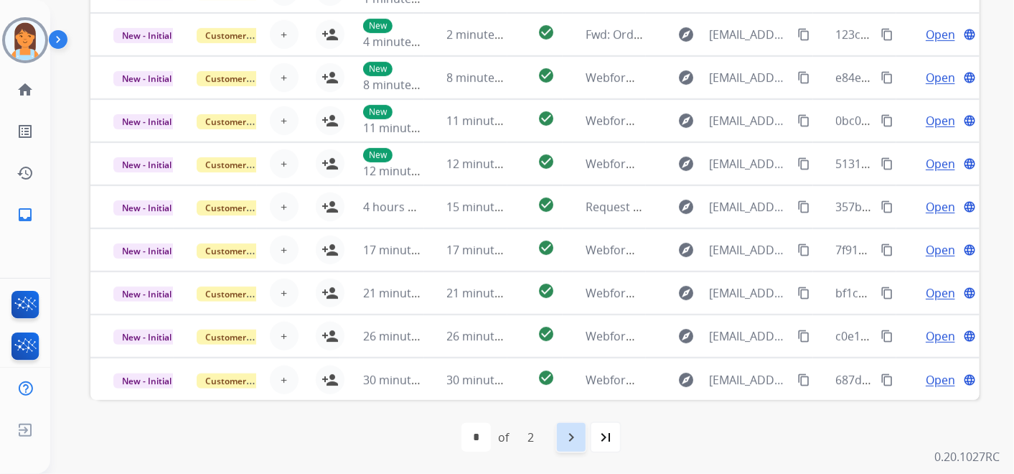
click at [563, 445] on div "navigate_next" at bounding box center [572, 437] width 32 height 32
select select "*"
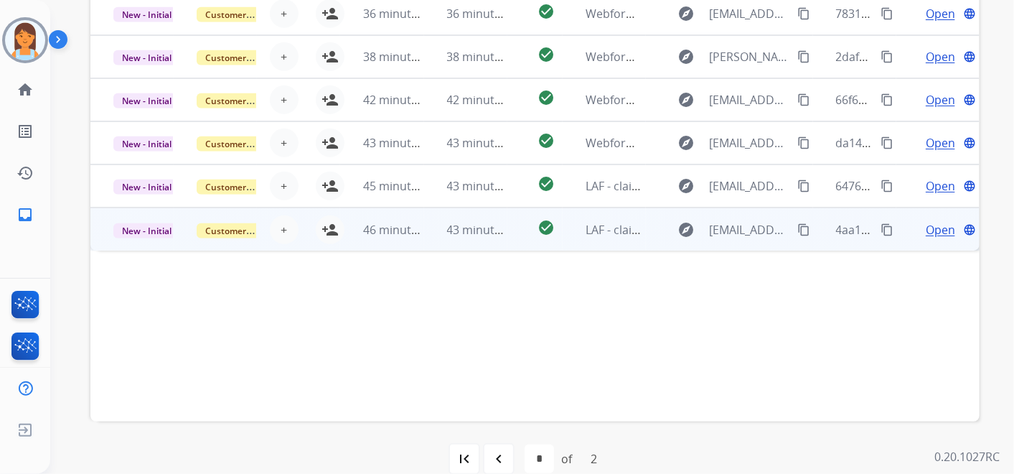
scroll to position [0, 0]
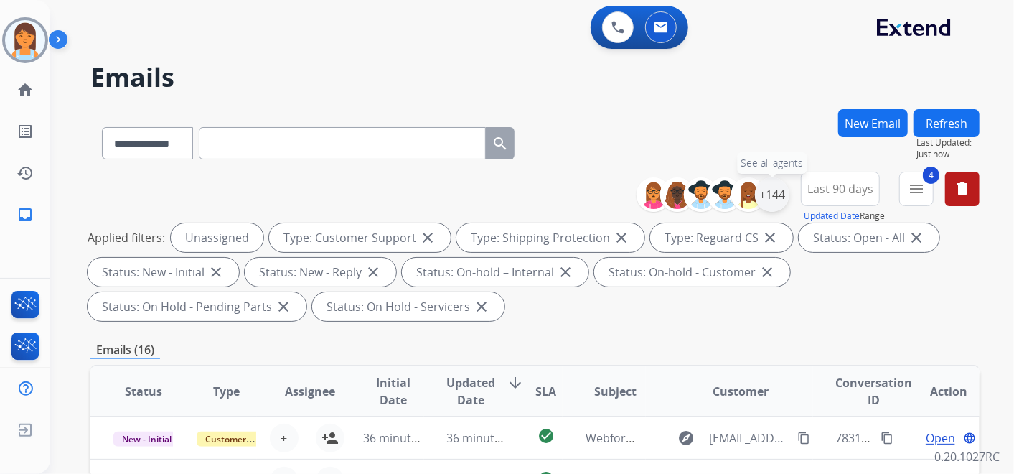
click at [782, 189] on div "+144" at bounding box center [772, 194] width 34 height 34
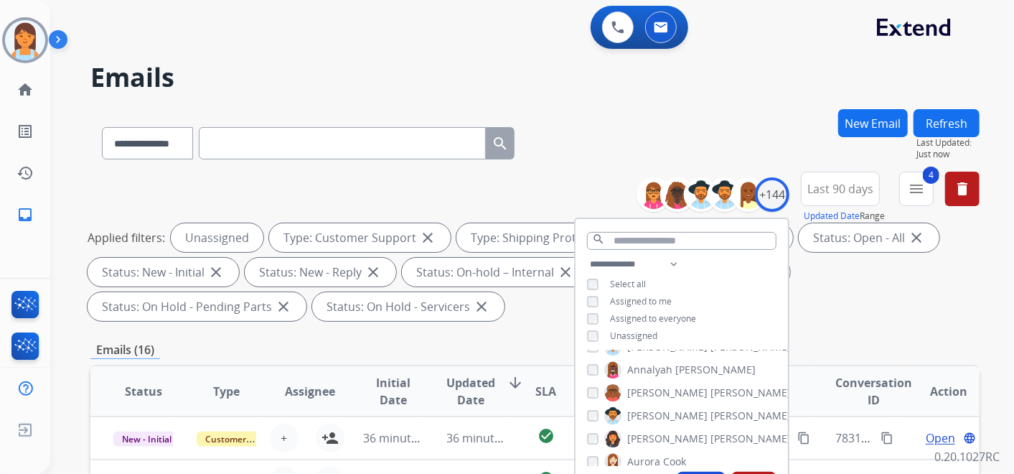
click at [632, 334] on span "Unassigned" at bounding box center [633, 335] width 47 height 12
click at [647, 295] on span "Assigned to me" at bounding box center [641, 301] width 62 height 12
click at [646, 295] on span "Assigned to me" at bounding box center [641, 301] width 62 height 12
drag, startPoint x: 646, startPoint y: 295, endPoint x: 631, endPoint y: 264, distance: 34.3
click at [631, 264] on select "**********" at bounding box center [636, 264] width 99 height 17
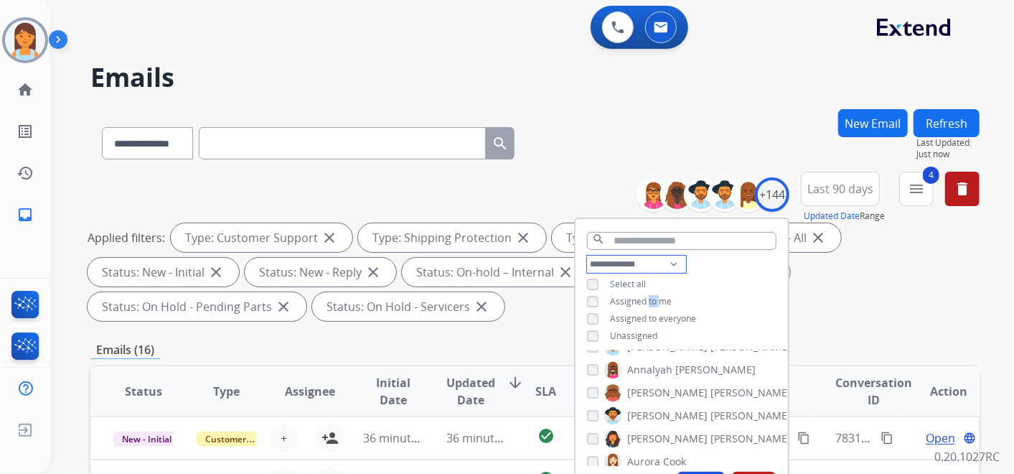
select select "**********"
click at [587, 256] on select "**********" at bounding box center [636, 264] width 99 height 17
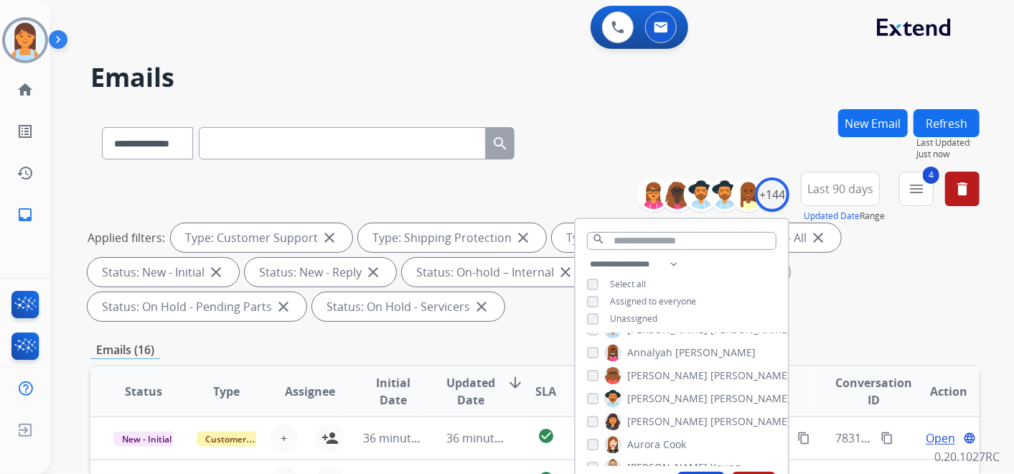
click at [633, 295] on span "Assigned to everyone" at bounding box center [653, 301] width 86 height 12
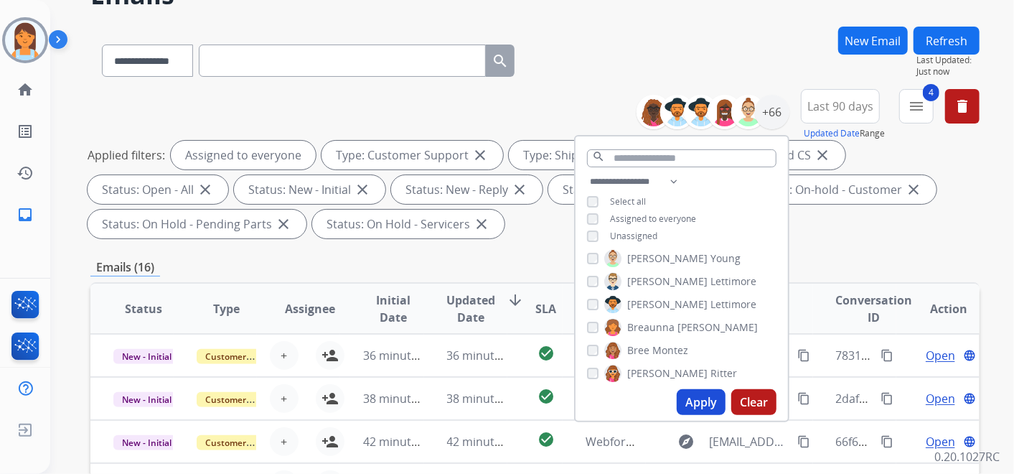
scroll to position [84, 0]
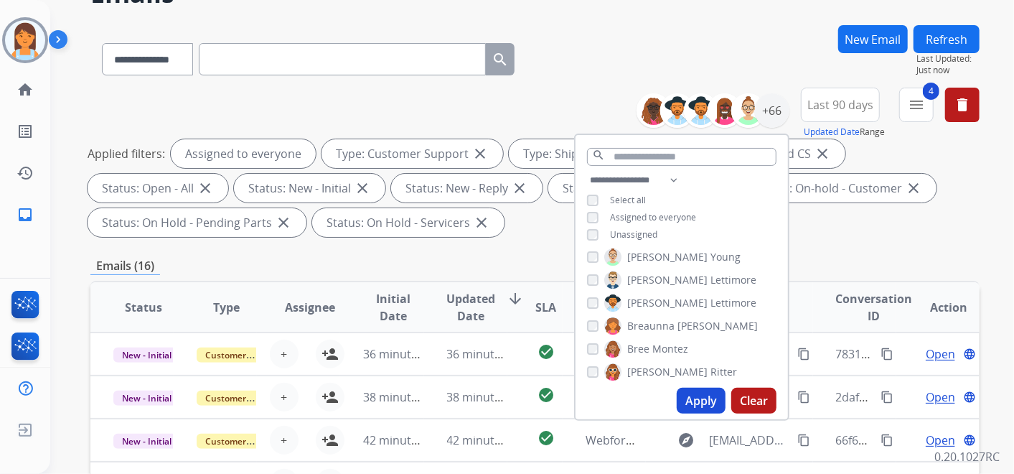
click at [703, 401] on button "Apply" at bounding box center [701, 401] width 49 height 26
select select "*"
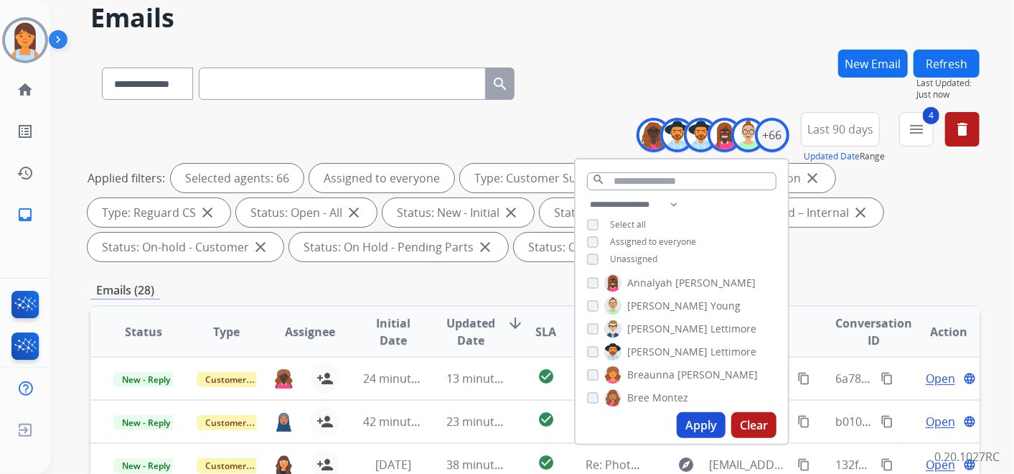
scroll to position [60, 0]
click at [701, 421] on button "Apply" at bounding box center [701, 424] width 49 height 26
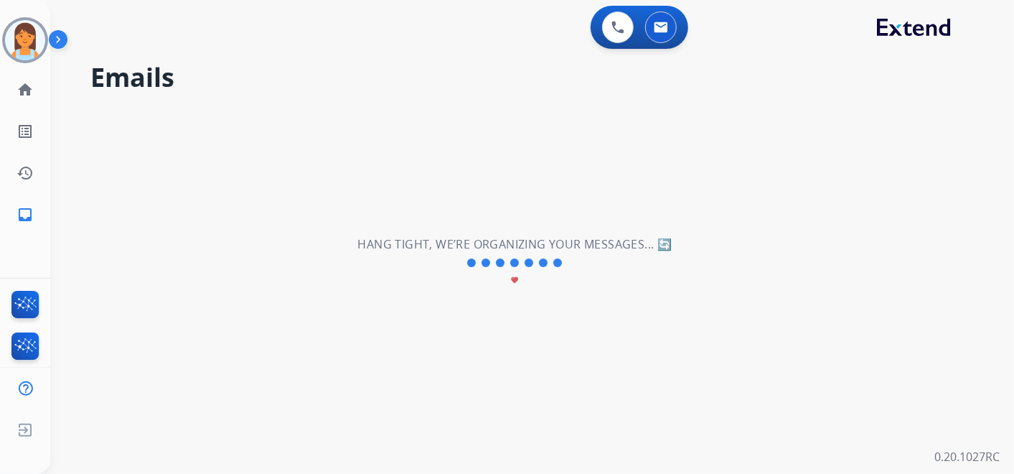
scroll to position [0, 0]
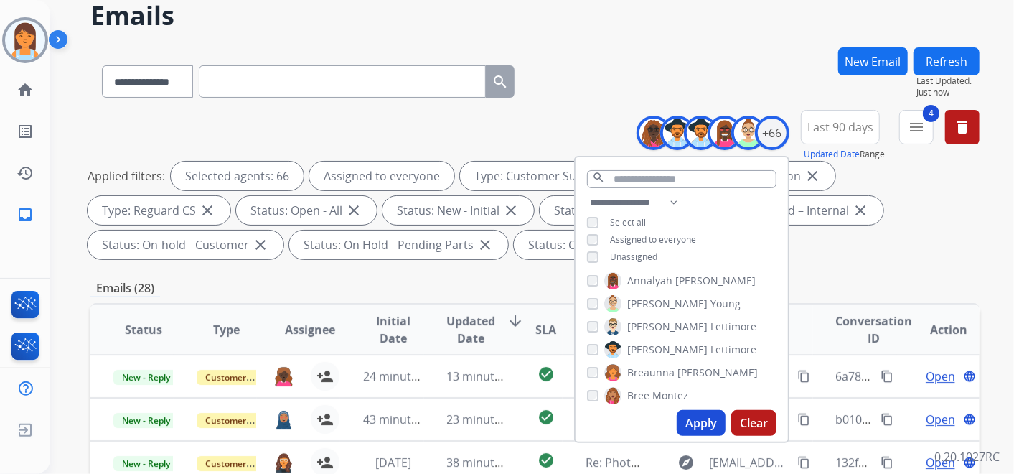
click at [830, 262] on div "**********" at bounding box center [534, 187] width 889 height 155
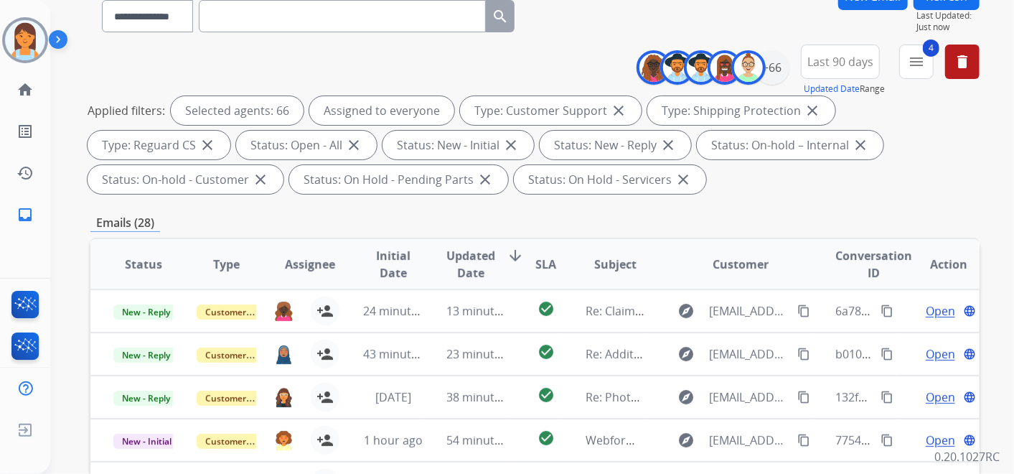
scroll to position [127, 0]
click at [912, 72] on button "4 menu Filters" at bounding box center [916, 62] width 34 height 34
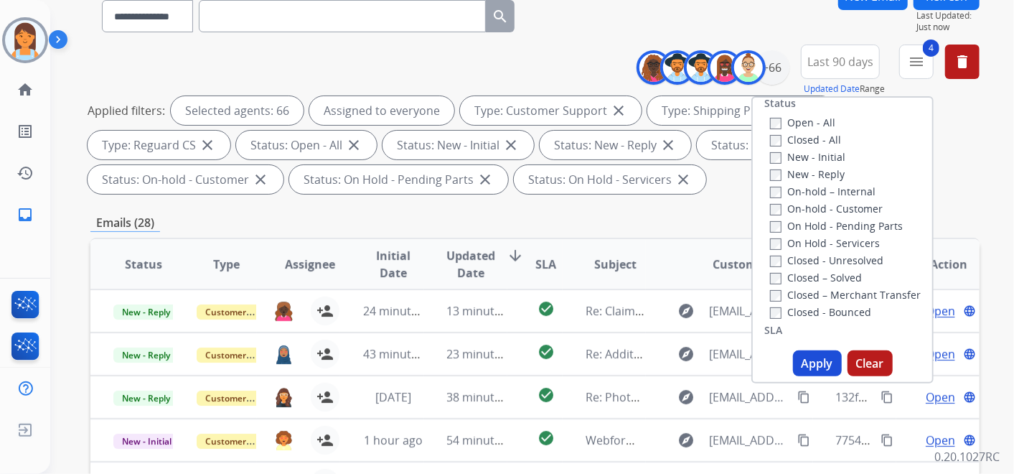
scroll to position [202, 0]
click at [802, 159] on label "New - Initial" at bounding box center [807, 158] width 75 height 14
click at [818, 357] on button "Apply" at bounding box center [817, 363] width 49 height 26
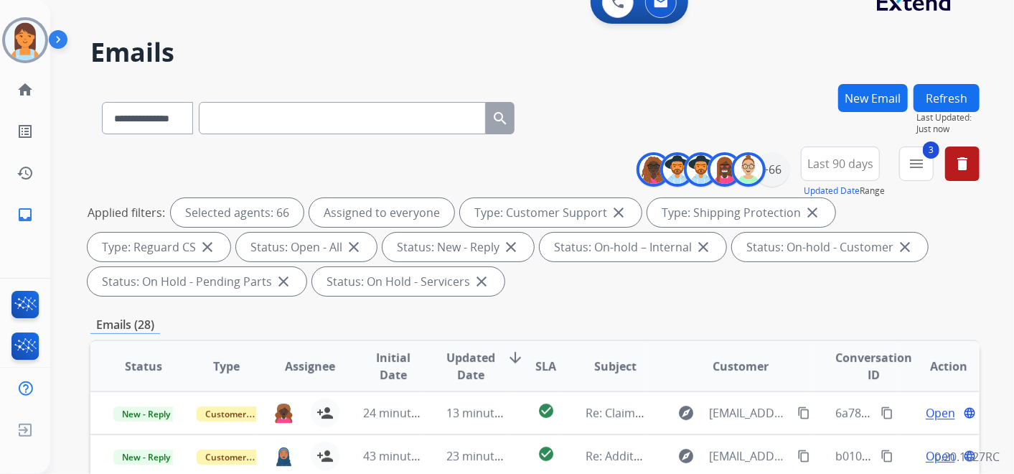
scroll to position [0, 0]
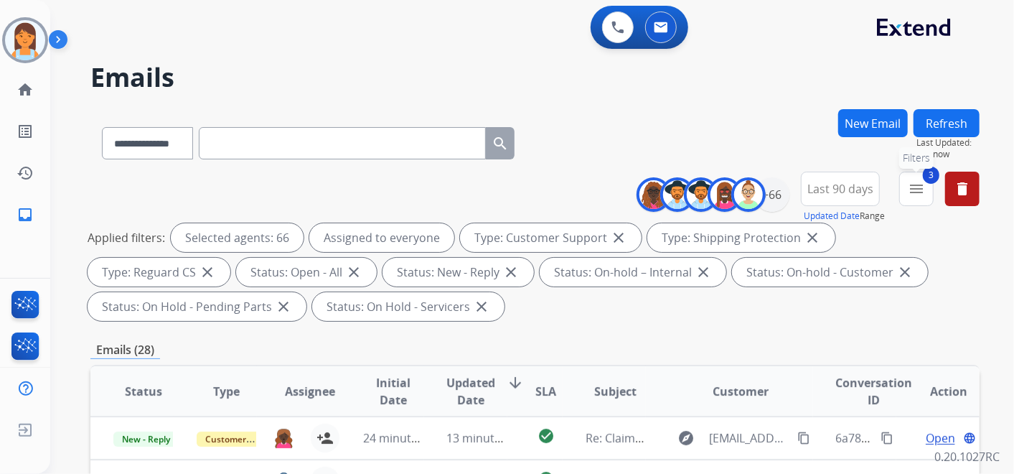
click at [912, 195] on mat-icon "menu" at bounding box center [916, 188] width 17 height 17
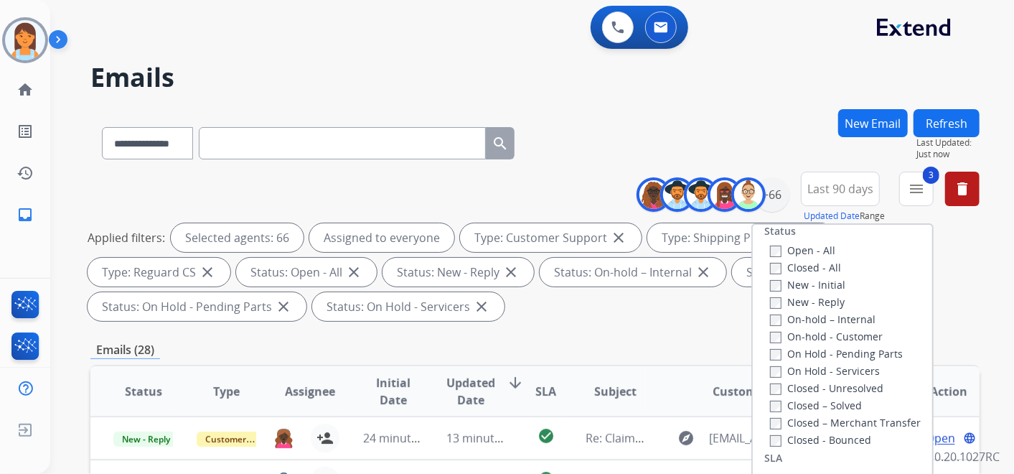
click at [764, 248] on div "Open - All Closed - All New - Initial New - Reply On-hold – Internal On-hold - …" at bounding box center [842, 344] width 156 height 207
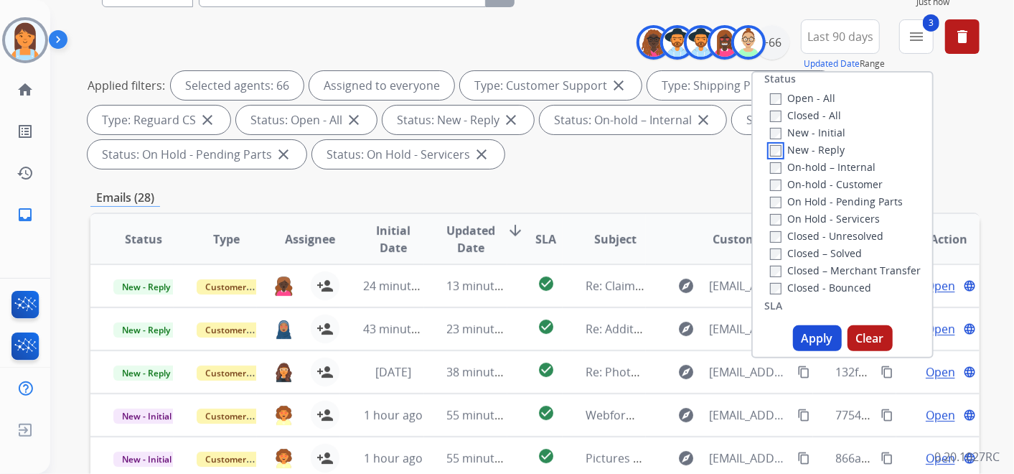
scroll to position [156, 0]
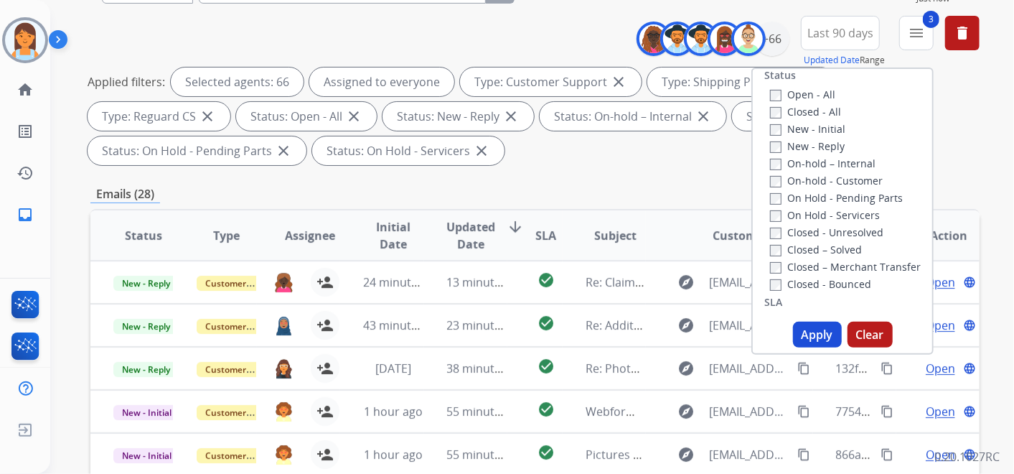
click at [823, 334] on button "Apply" at bounding box center [817, 335] width 49 height 26
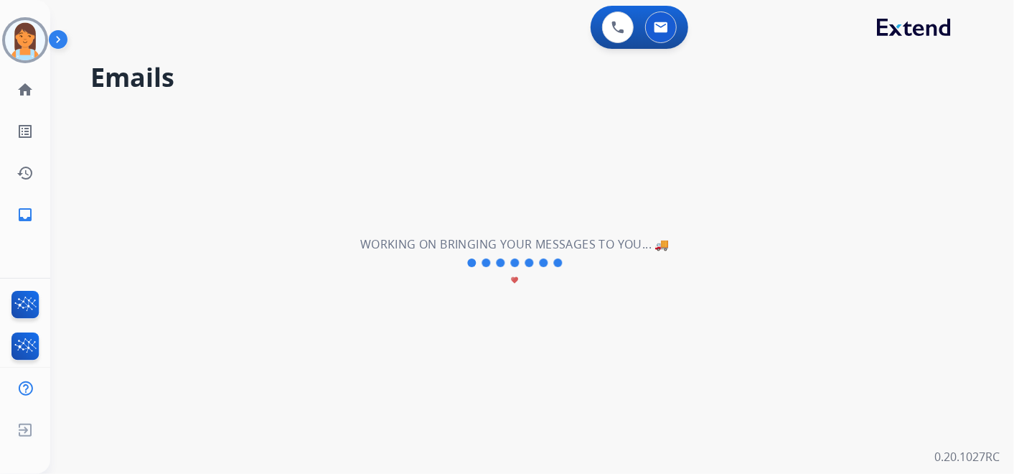
scroll to position [0, 0]
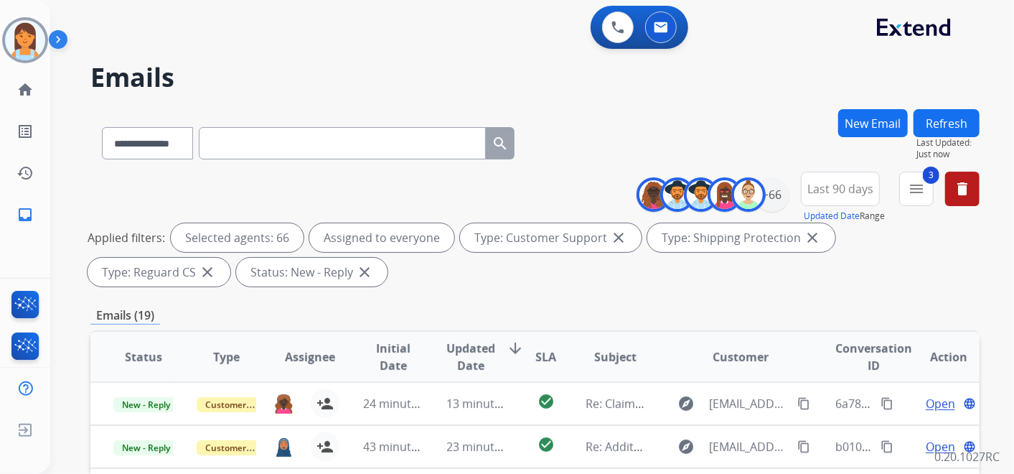
click at [666, 276] on div "Applied filters: Selected agents: 66 Assigned to everyone Type: Customer Suppor…" at bounding box center [532, 254] width 889 height 63
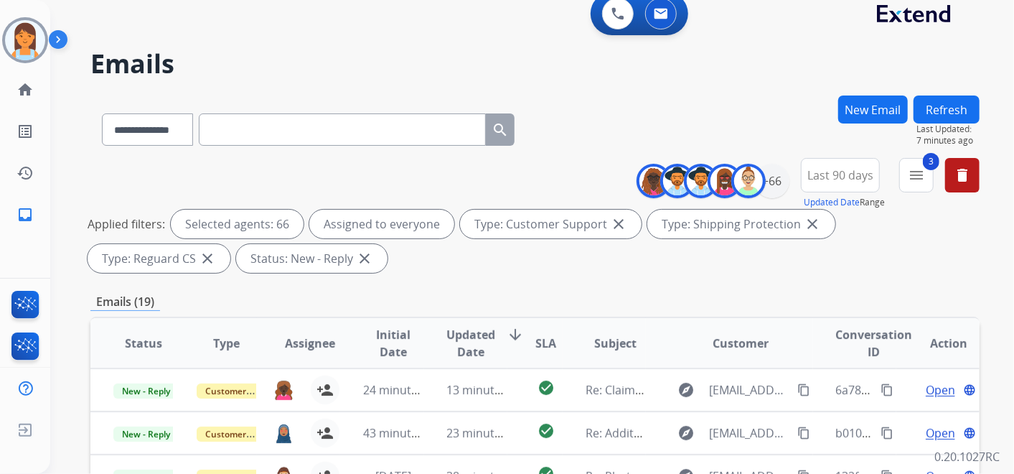
scroll to position [9, 0]
